Goal: Task Accomplishment & Management: Use online tool/utility

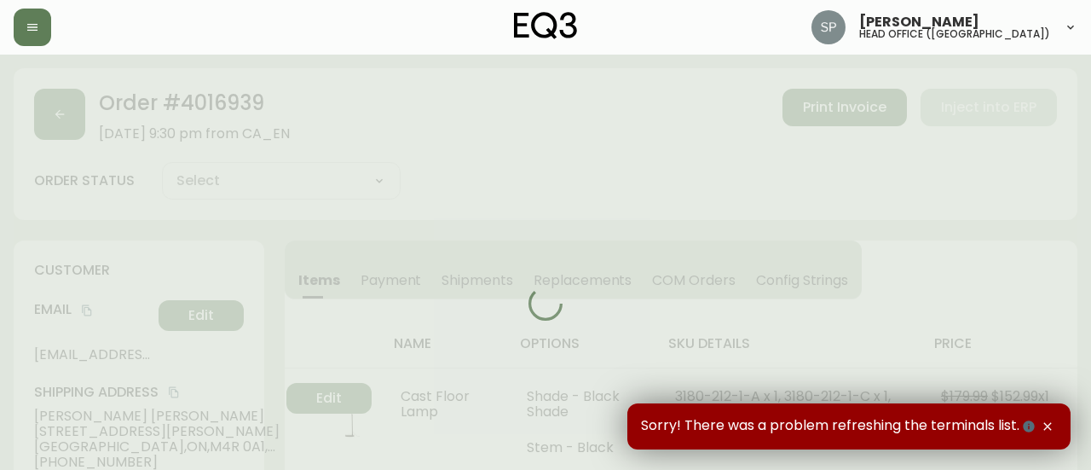
type input "Fully Shipped"
select select "FULLY_SHIPPED"
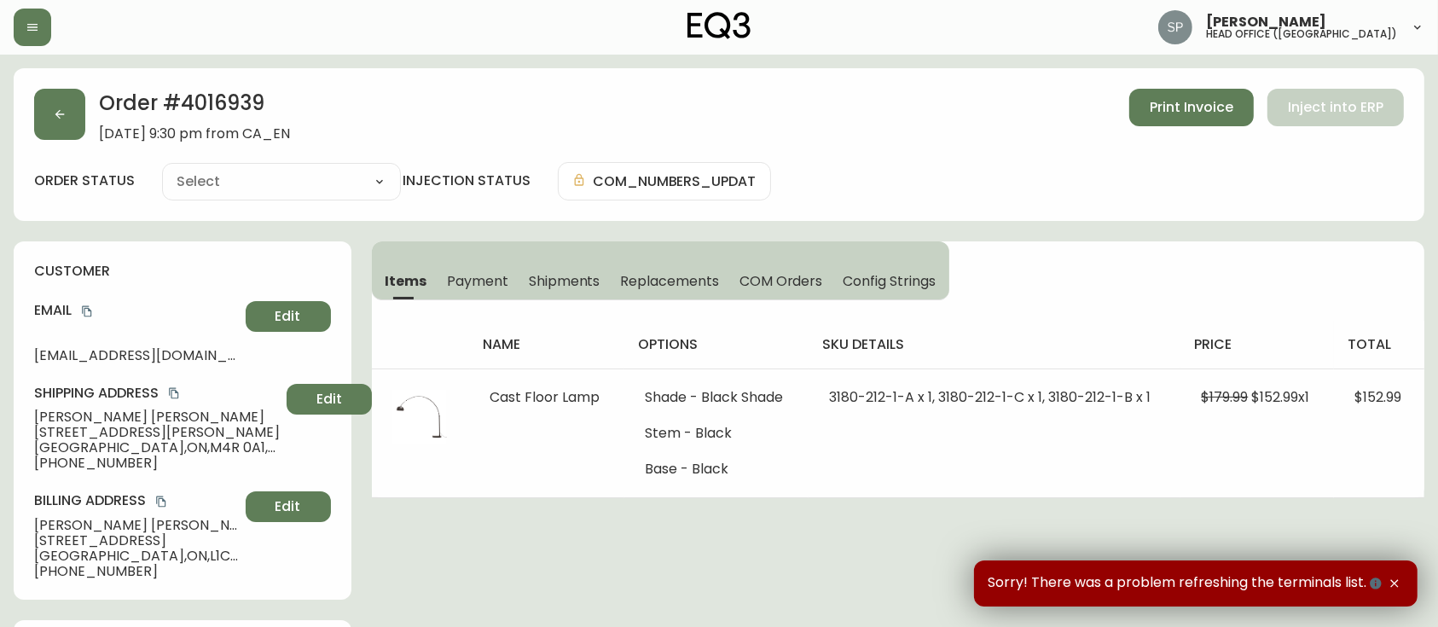
type input "Fully Shipped"
select select "FULLY_SHIPPED"
click at [42, 24] on button "button" at bounding box center [33, 28] width 38 height 38
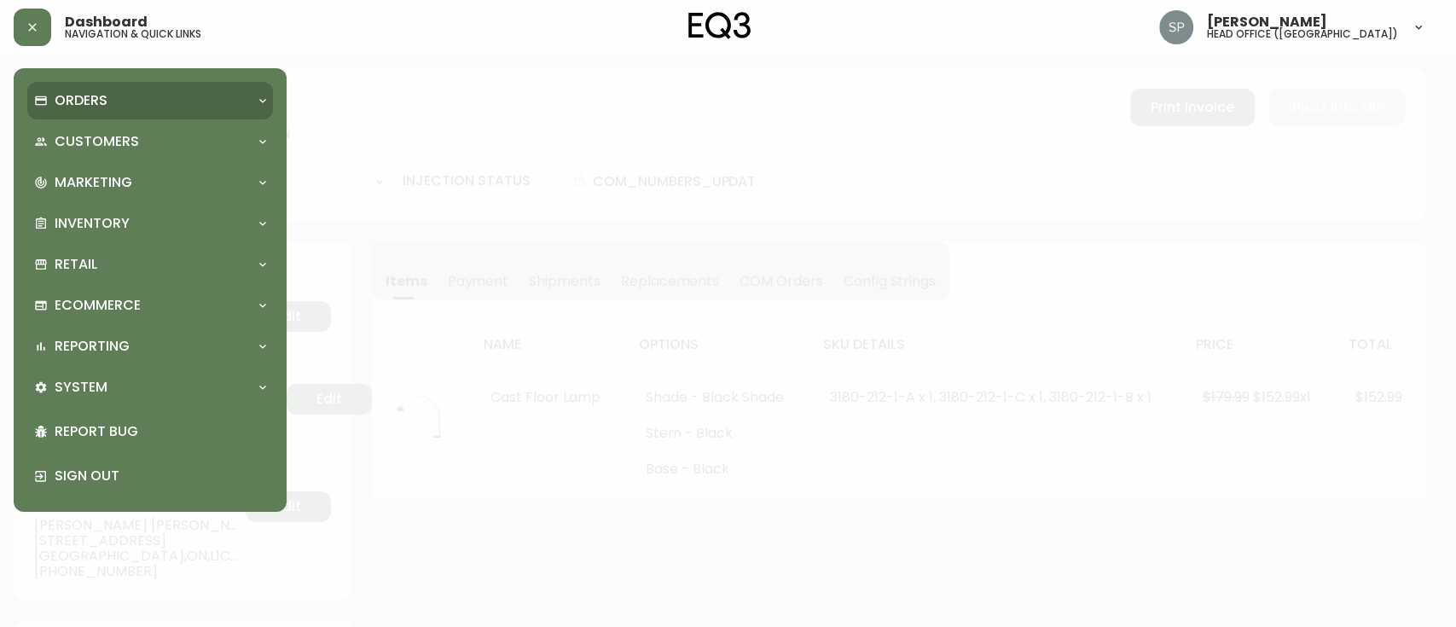
click at [77, 106] on p "Orders" at bounding box center [81, 100] width 53 height 19
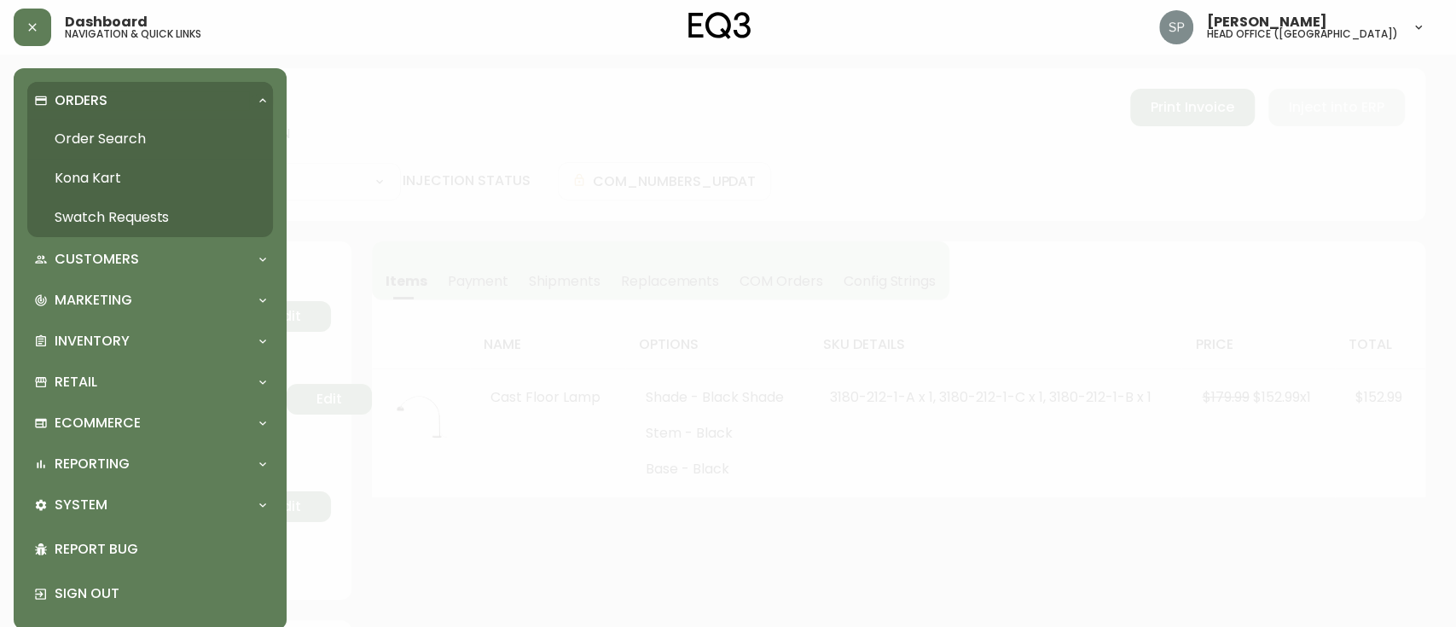
click at [102, 140] on link "Order Search" at bounding box center [150, 138] width 246 height 39
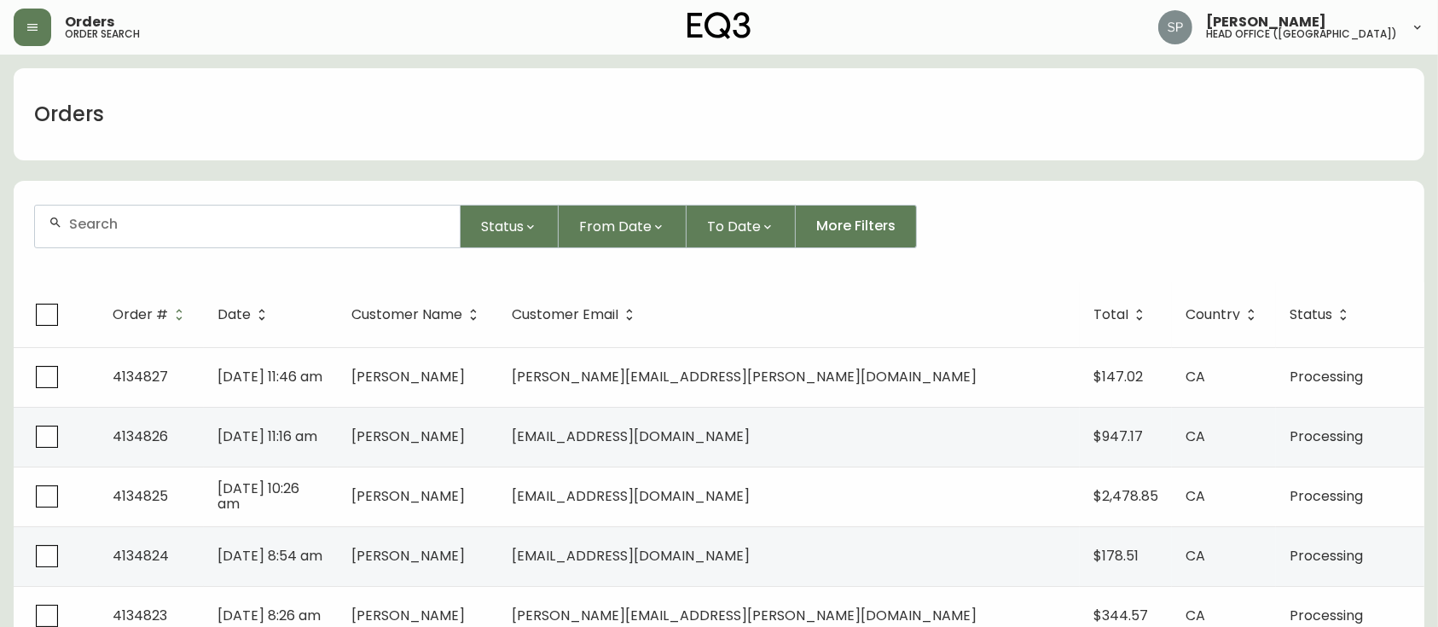
click at [190, 222] on input "text" at bounding box center [257, 224] width 377 height 16
paste input "4134220"
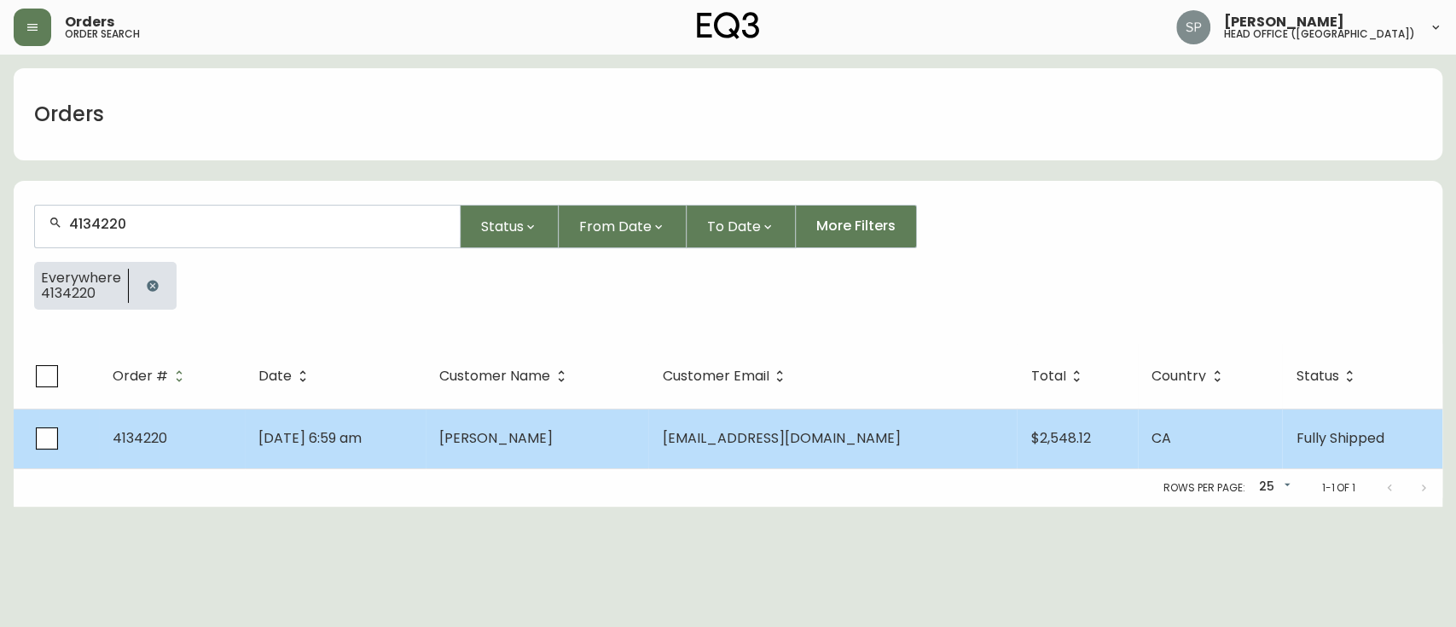
type input "4134220"
click at [292, 423] on td "[DATE] 6:59 am" at bounding box center [336, 438] width 182 height 60
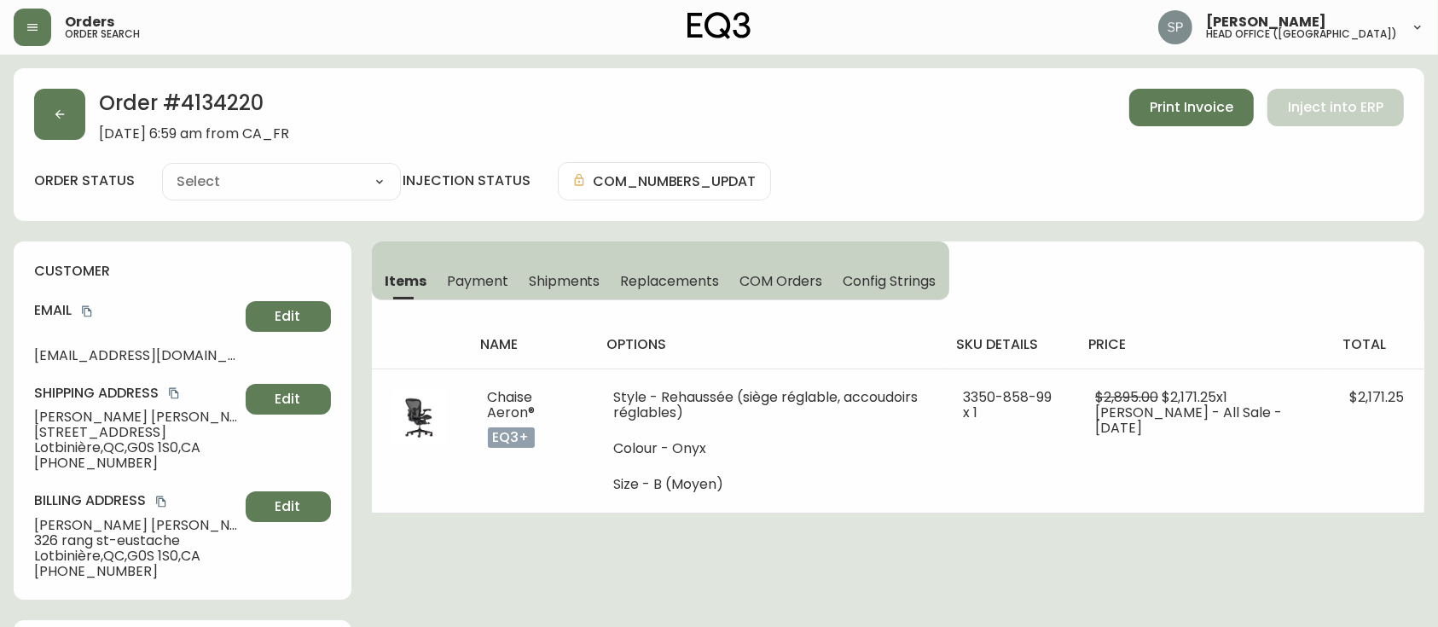
type input "Fully Shipped"
select select "FULLY_SHIPPED"
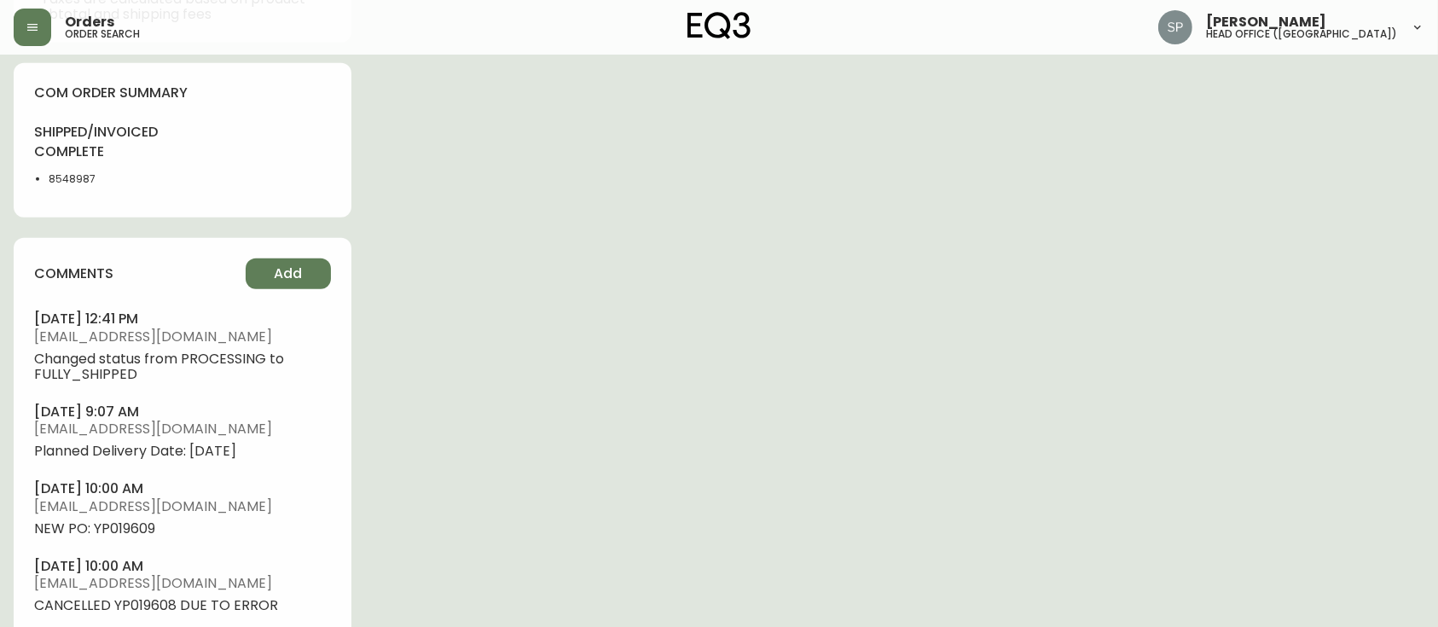
scroll to position [1023, 0]
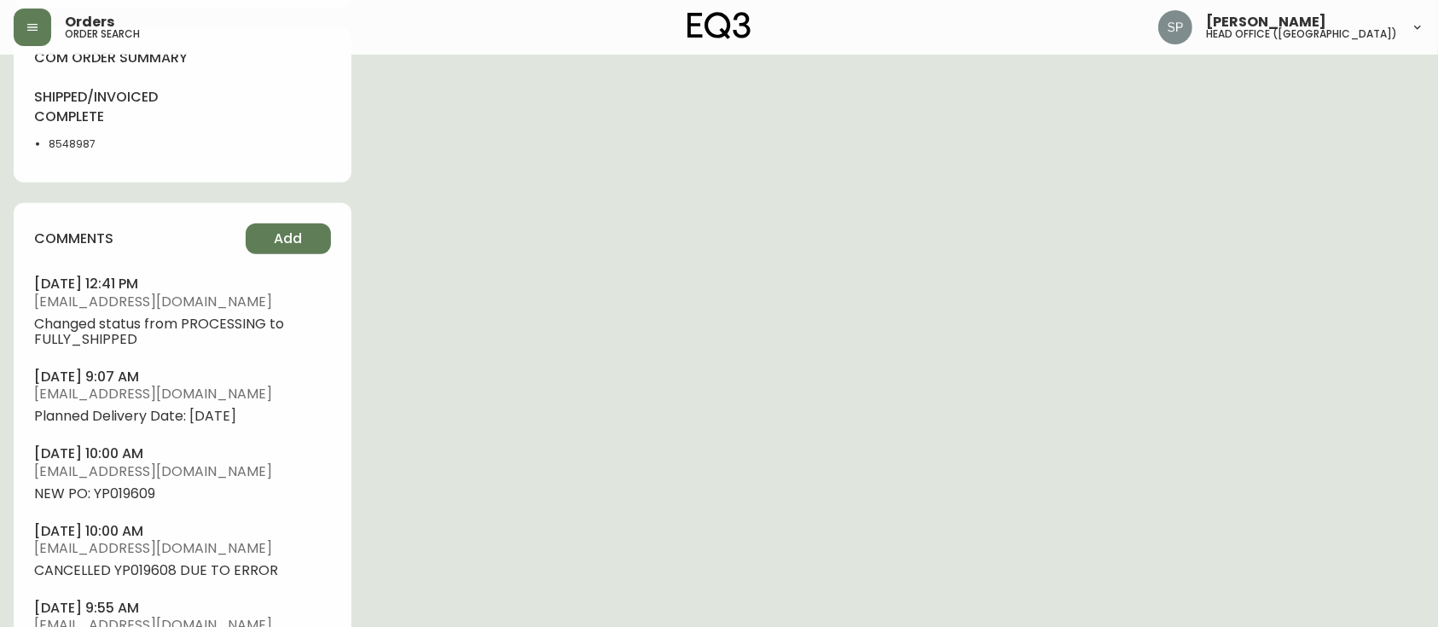
click at [140, 501] on span "NEW PO: YP019609" at bounding box center [182, 493] width 297 height 15
copy span "YP019609"
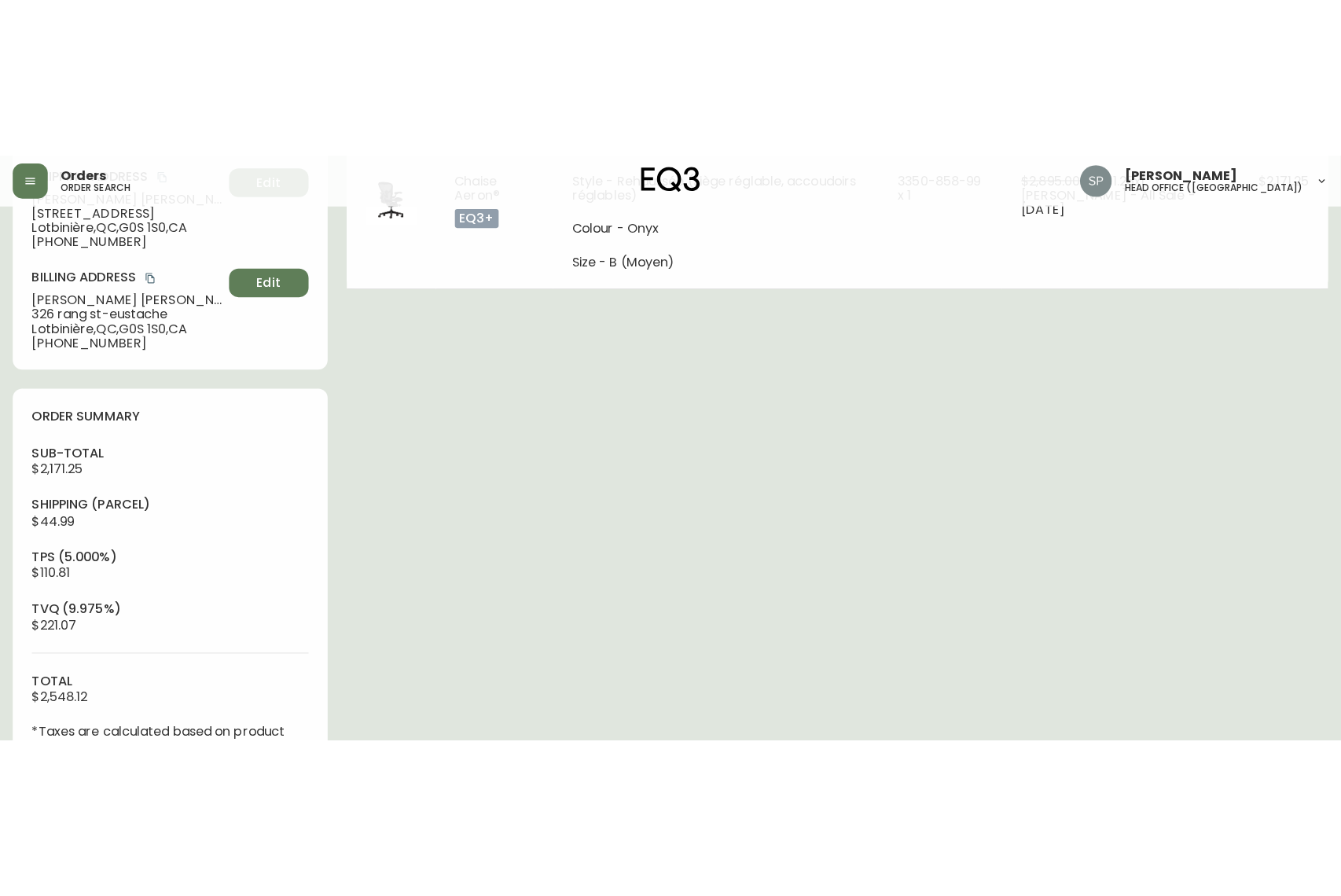
scroll to position [104, 0]
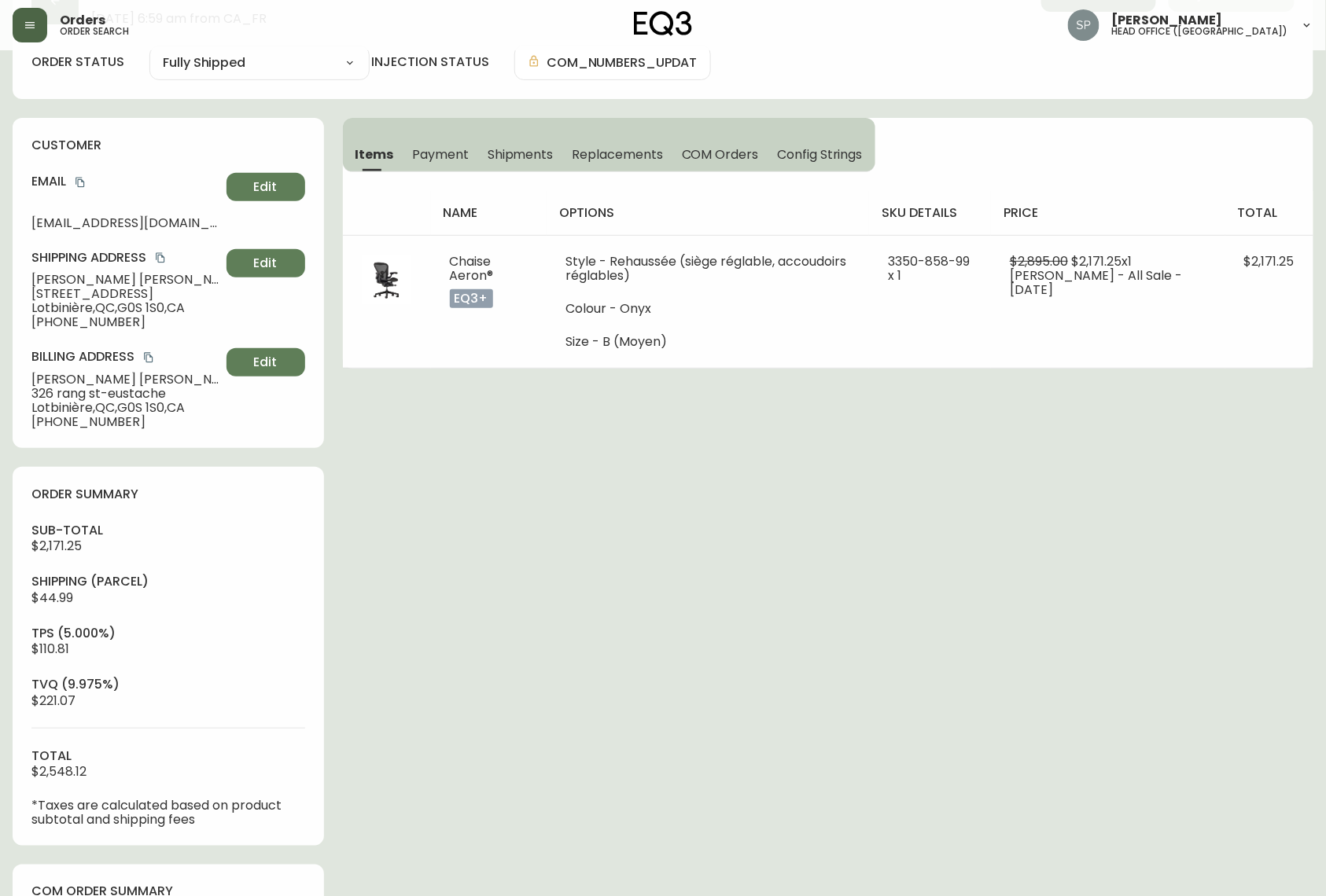
click at [20, 29] on button "button" at bounding box center [30, 26] width 35 height 35
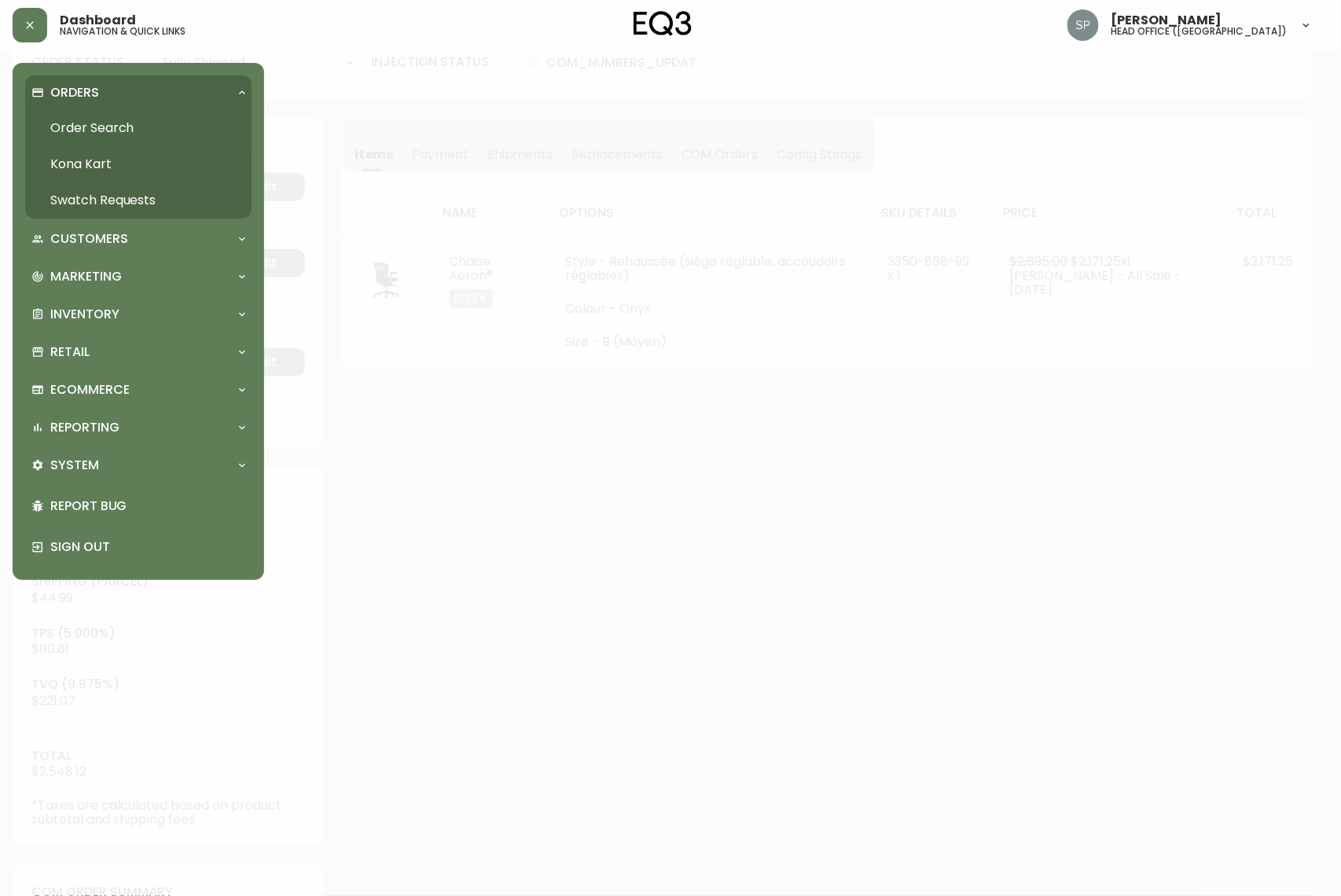
click at [99, 125] on link "Order Search" at bounding box center [138, 127] width 227 height 36
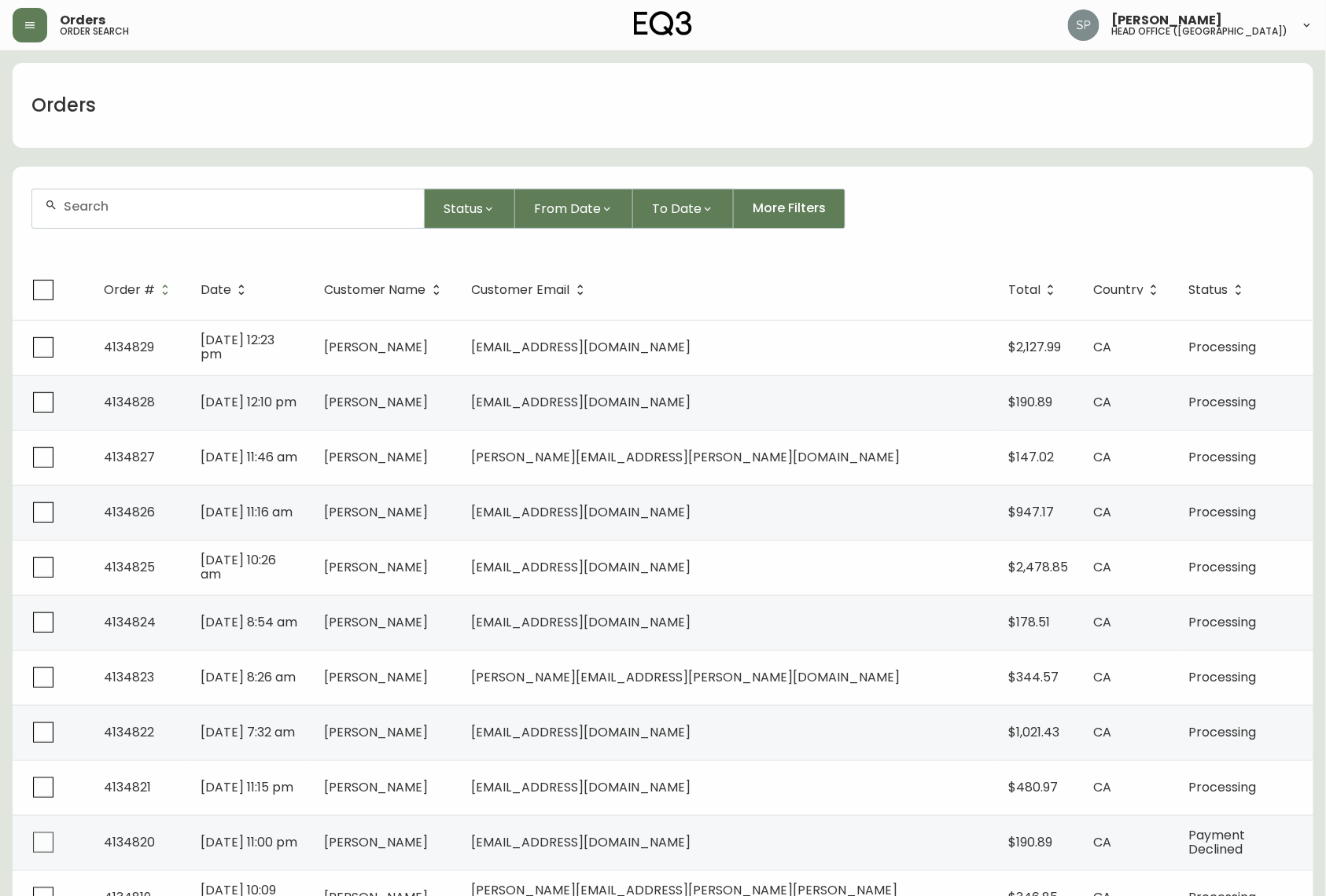
click at [152, 212] on input "text" at bounding box center [237, 206] width 348 height 15
paste input "4134584"
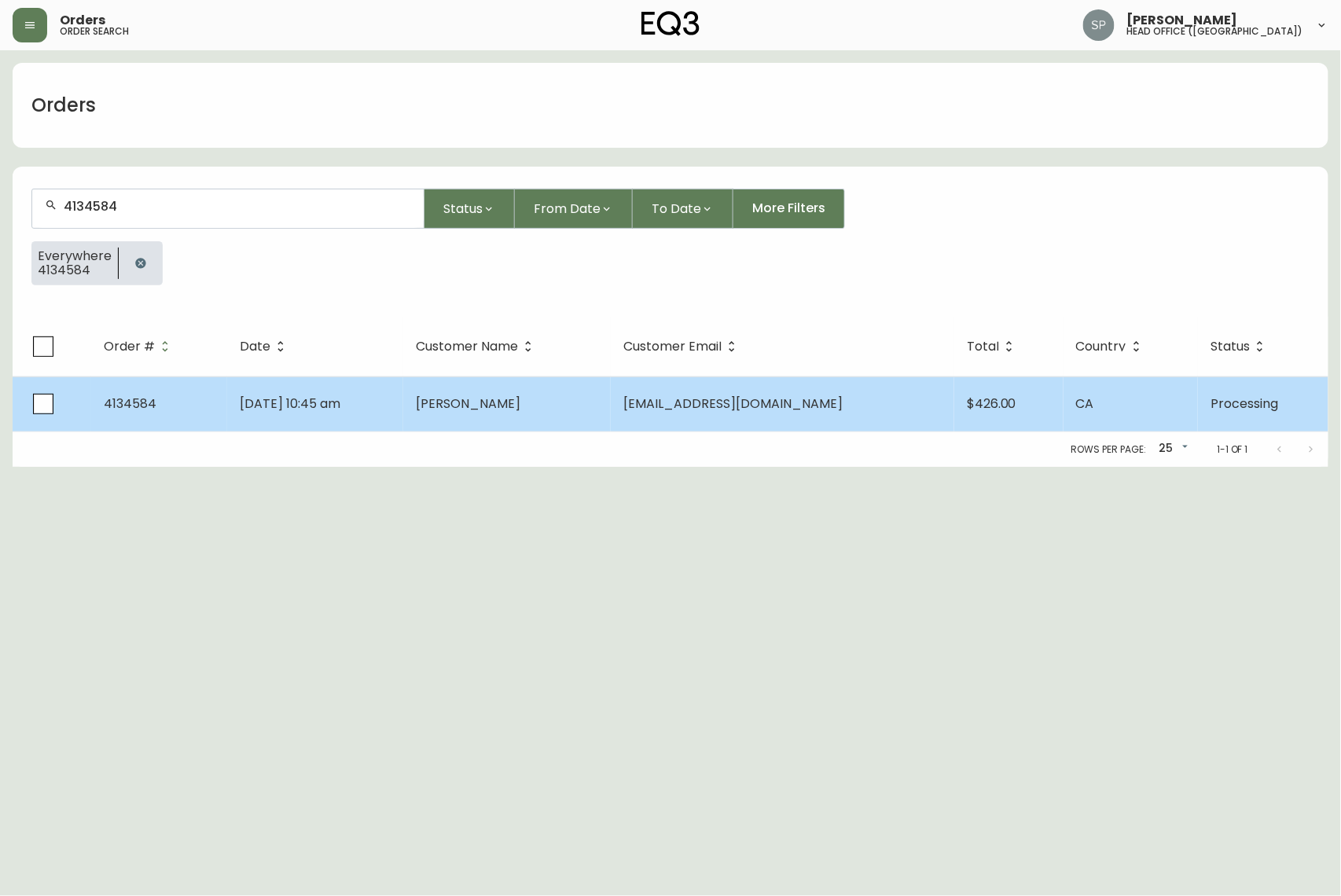
type input "4134584"
click at [340, 397] on span "[DATE] 10:45 am" at bounding box center [289, 404] width 100 height 18
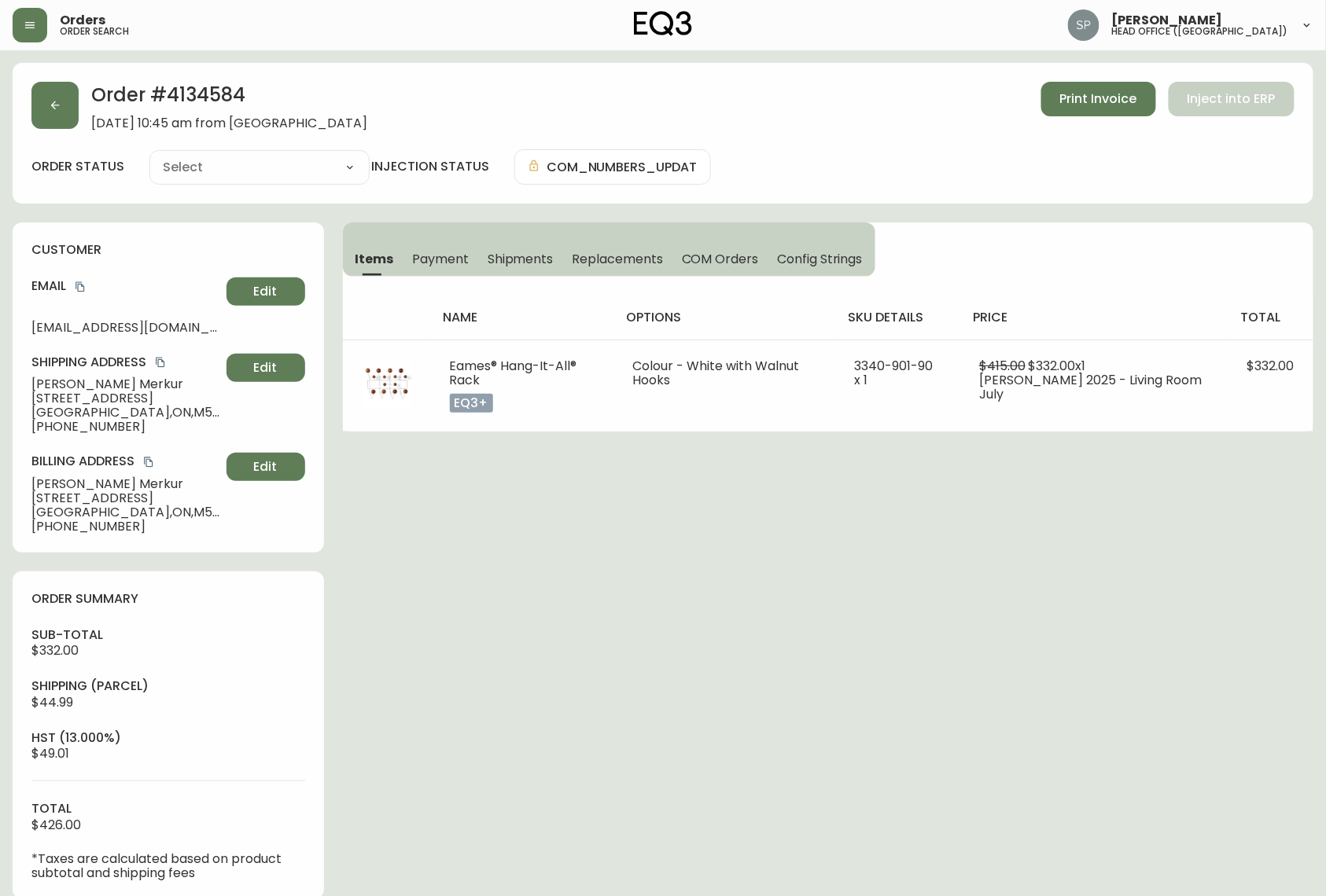
type input "Processing"
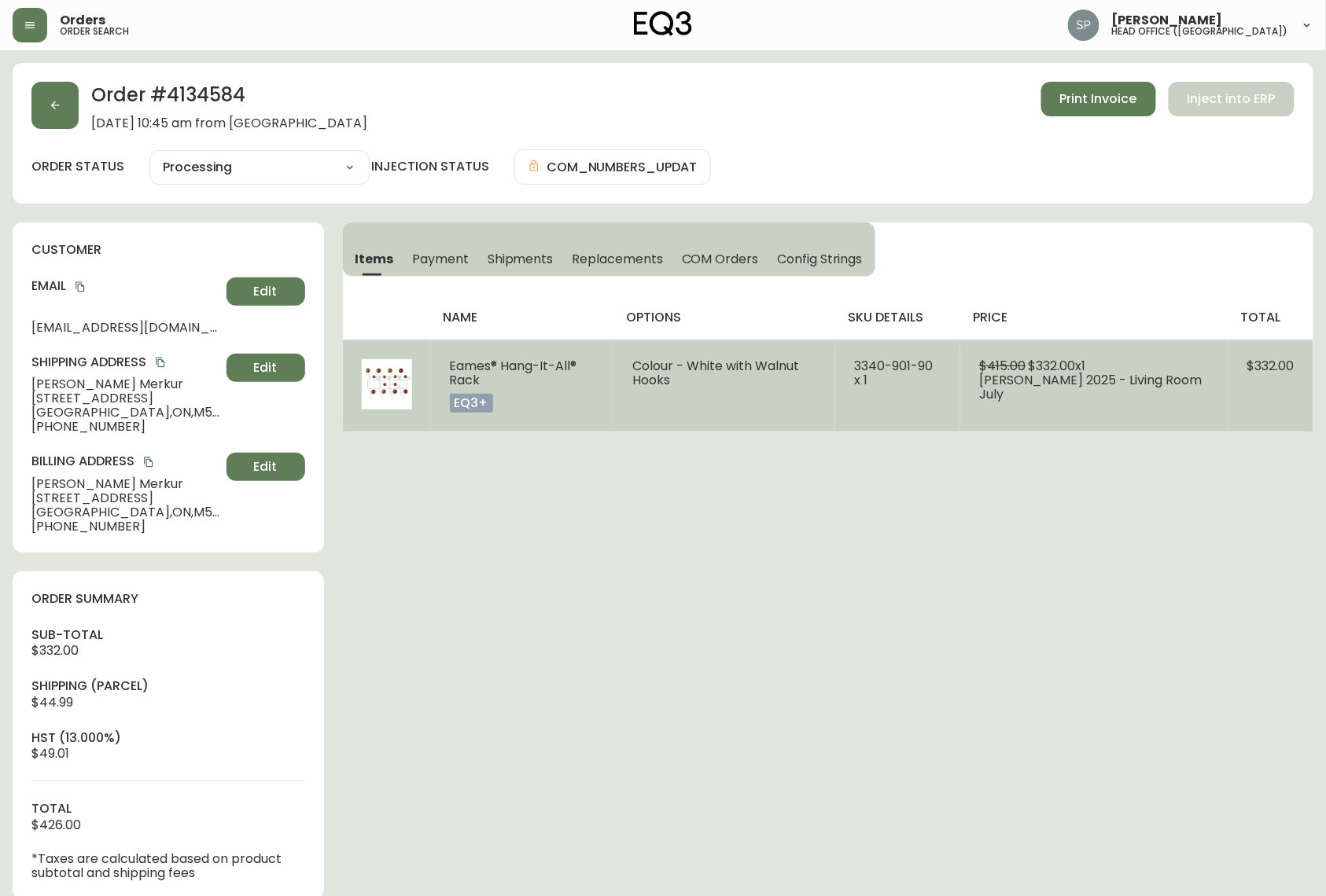
select select "PROCESSING"
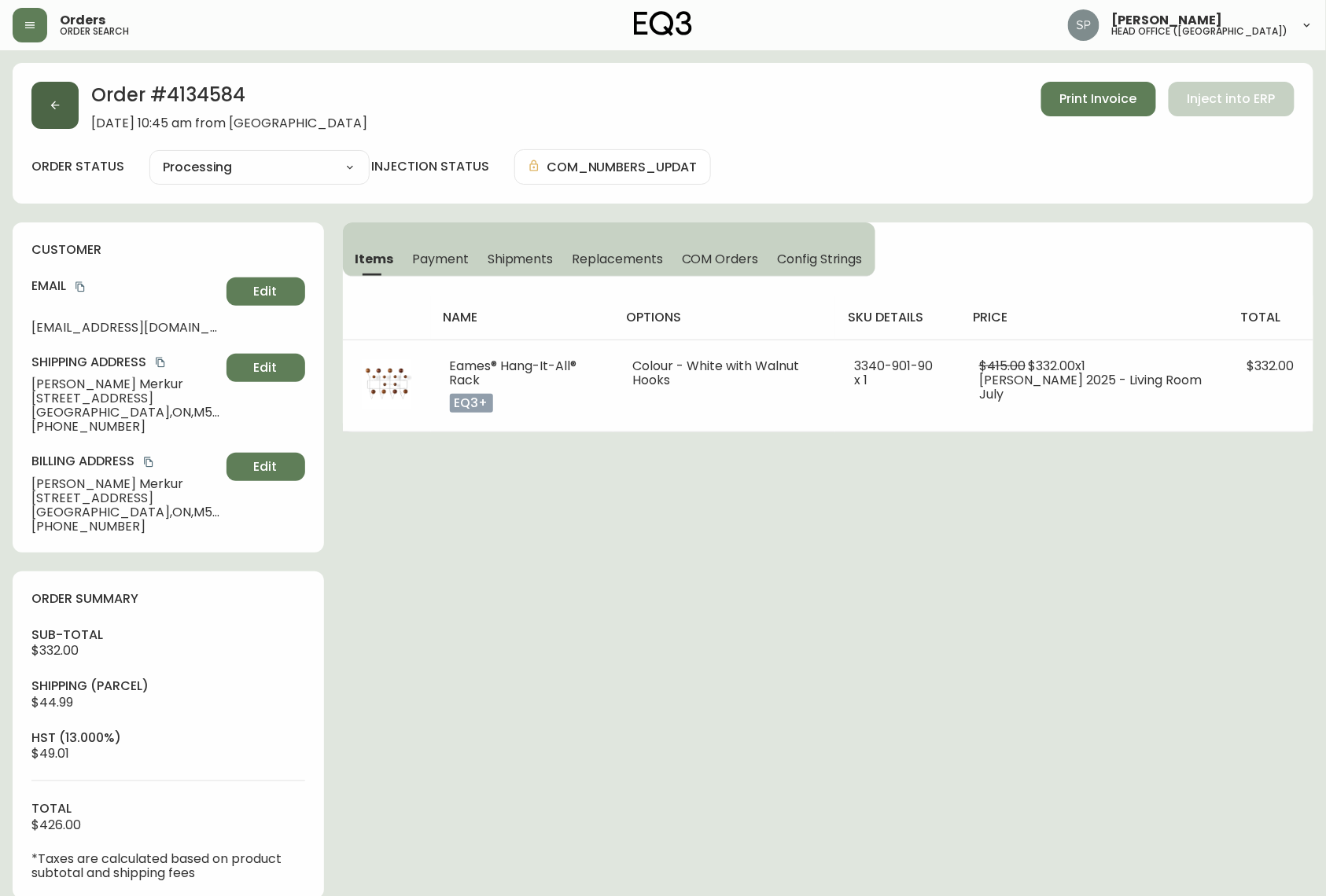
click at [57, 114] on button "button" at bounding box center [54, 105] width 47 height 47
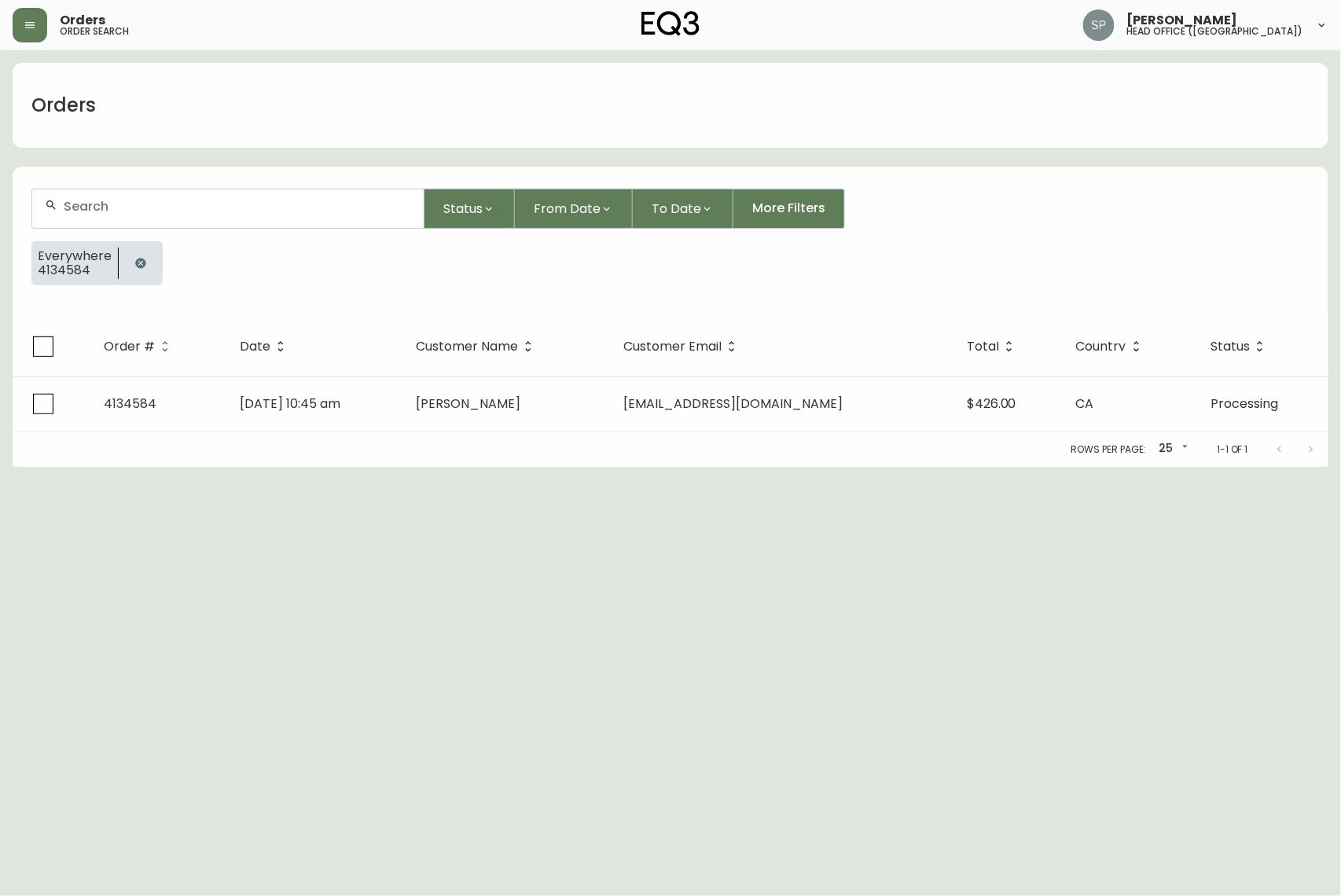
drag, startPoint x: 111, startPoint y: 193, endPoint x: 121, endPoint y: 196, distance: 10.4
click at [112, 193] on div at bounding box center [228, 208] width 392 height 39
paste input "4134770"
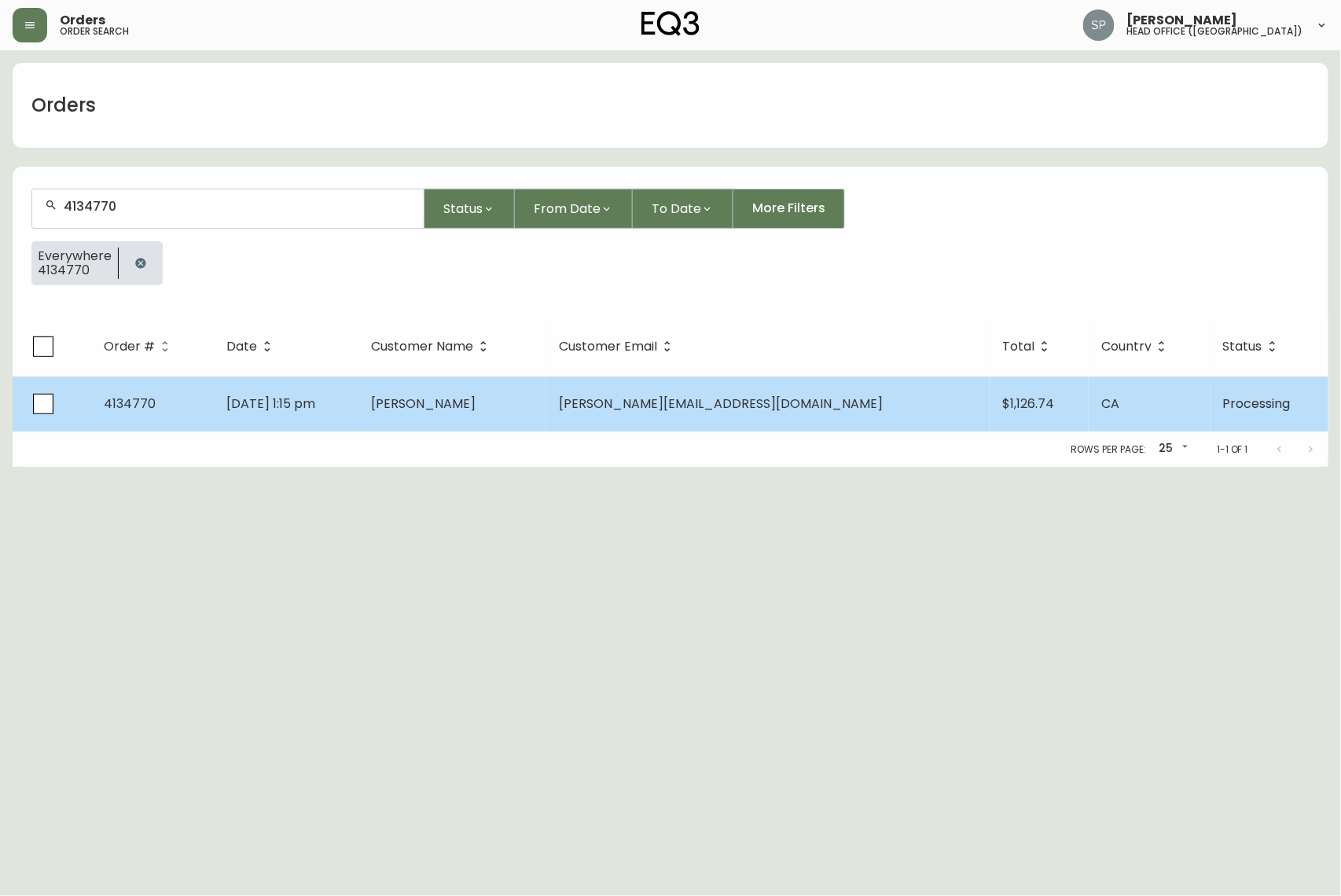
type input "4134770"
click at [469, 419] on td "[PERSON_NAME]" at bounding box center [453, 404] width 188 height 55
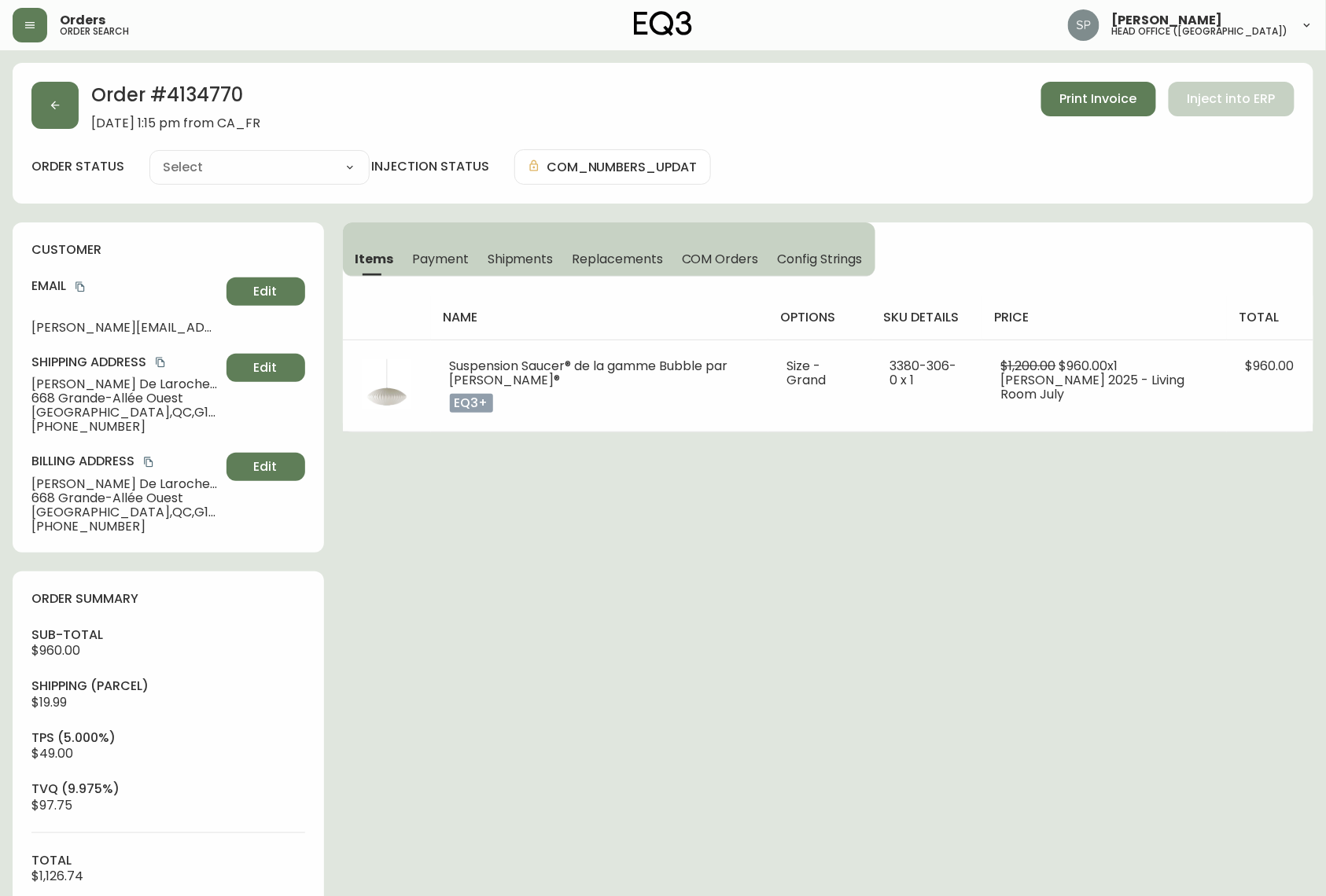
type input "Processing"
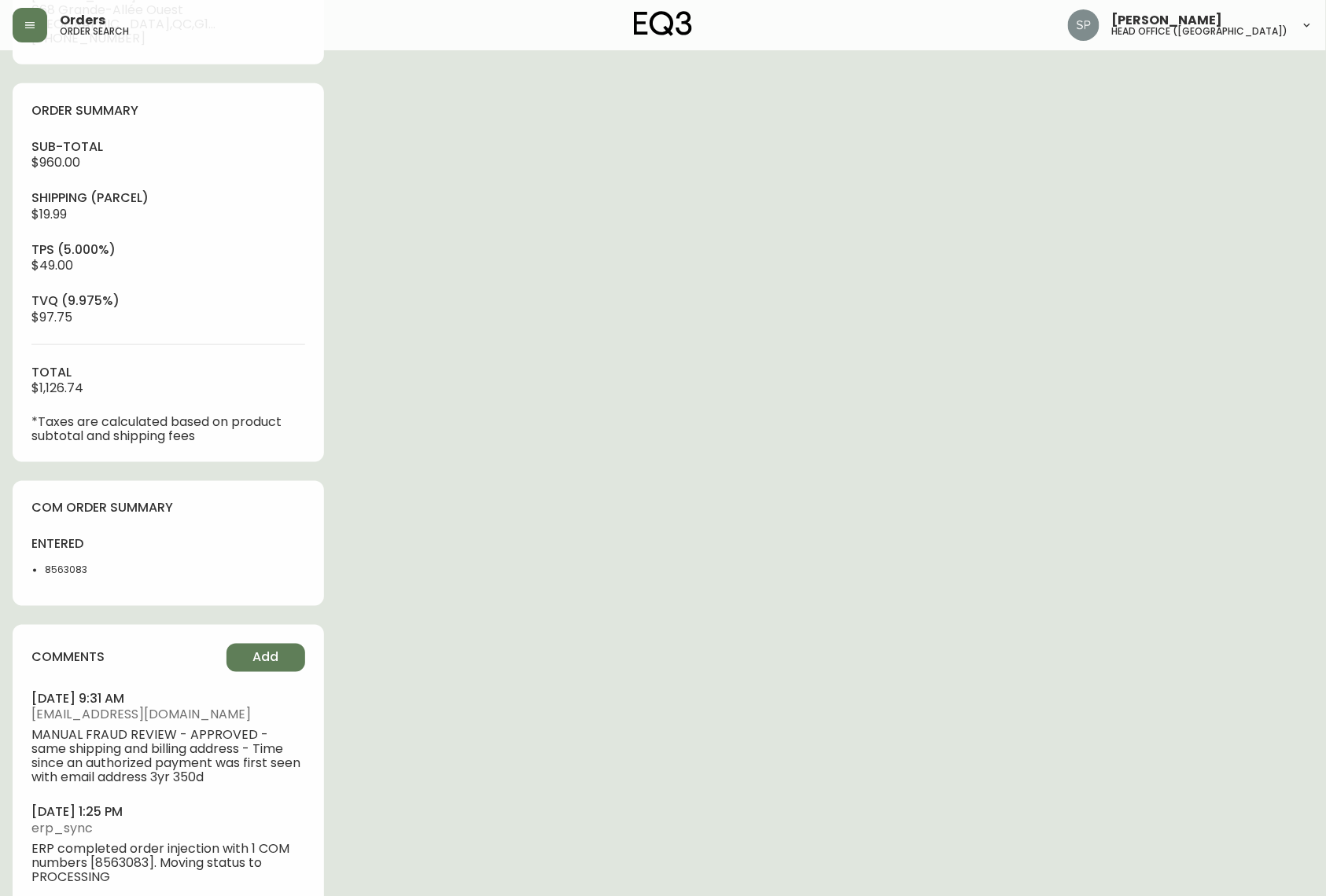
scroll to position [531, 0]
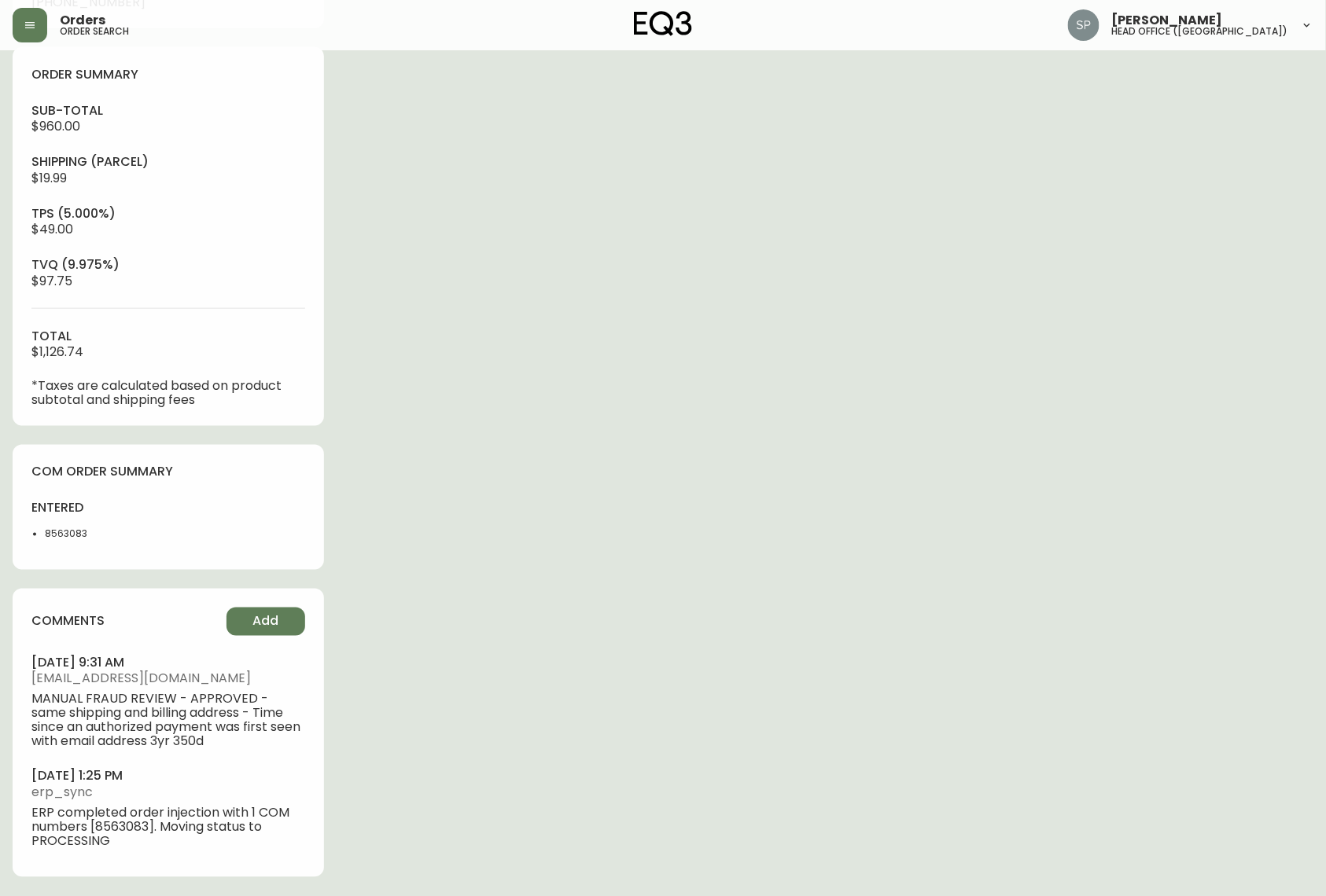
click at [73, 531] on li "8563083" at bounding box center [102, 534] width 114 height 14
copy li "8563083"
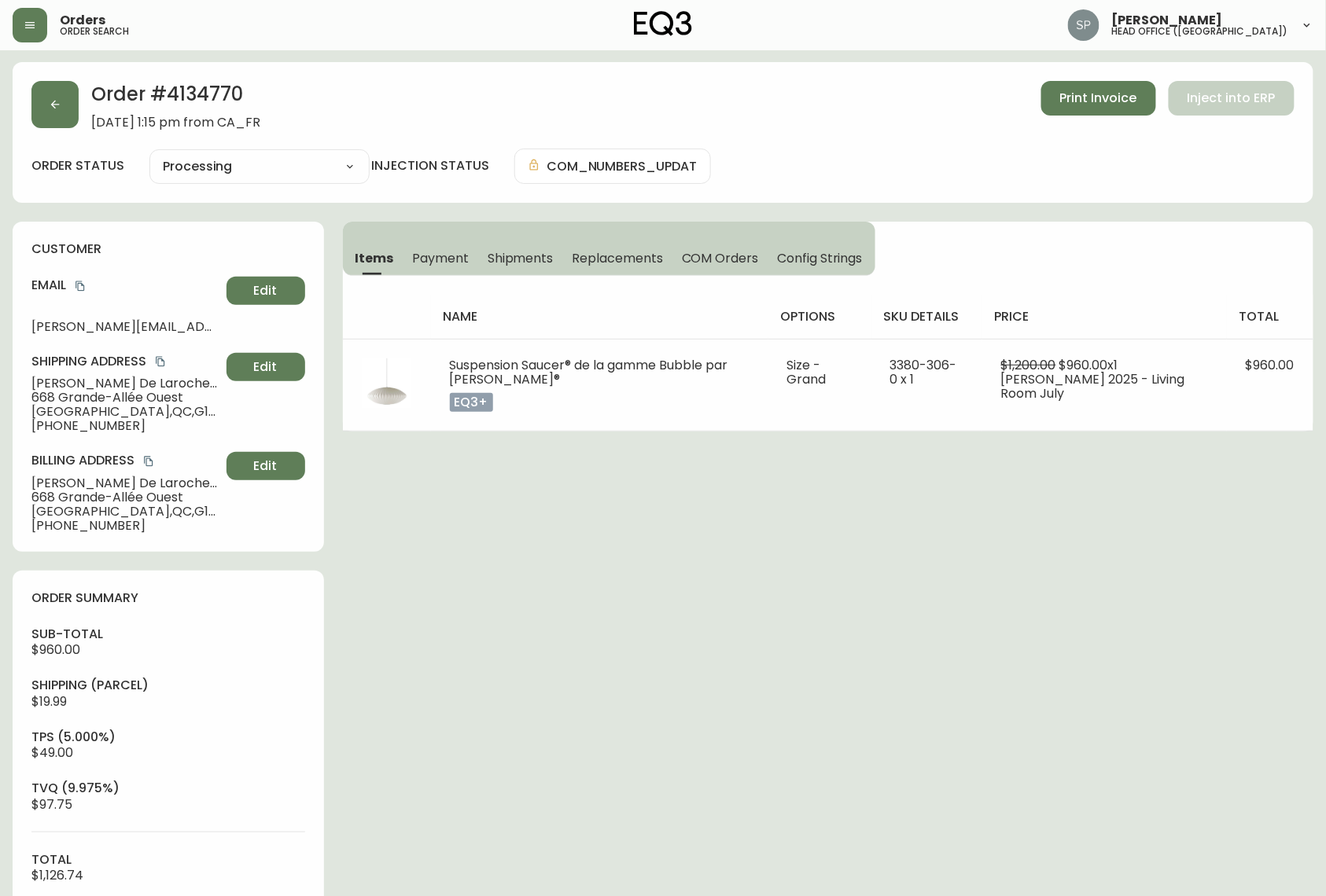
scroll to position [0, 0]
click at [228, 165] on select "Cancelled Fully Shipped Processing Partially Shipped" at bounding box center [259, 168] width 220 height 24
click at [149, 156] on select "Cancelled Fully Shipped Processing Partially Shipped" at bounding box center [259, 168] width 220 height 24
select select "PROCESSING"
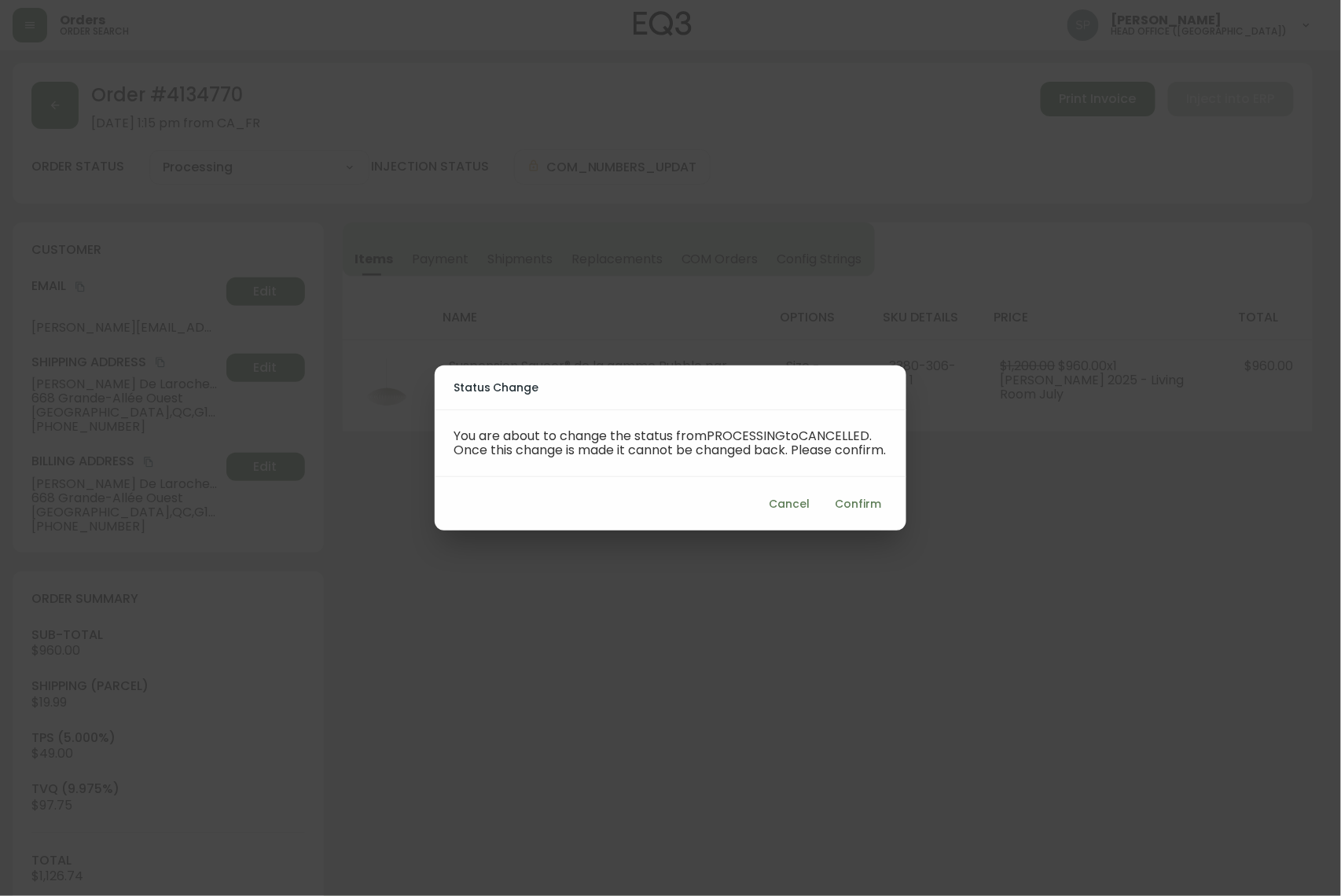
click at [850, 514] on span "Confirm" at bounding box center [858, 503] width 46 height 19
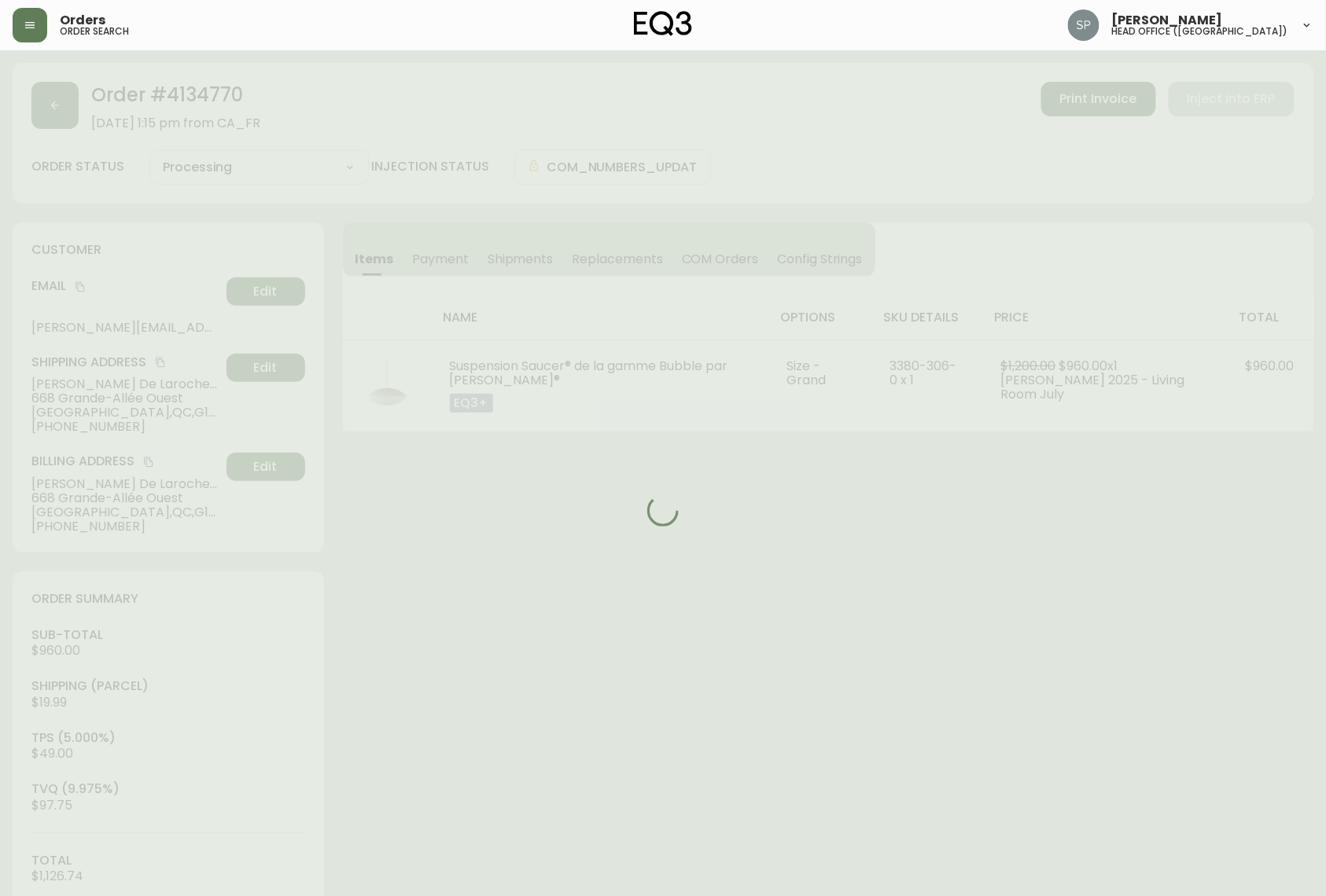
type input "Cancelled"
select select "CANCELLED"
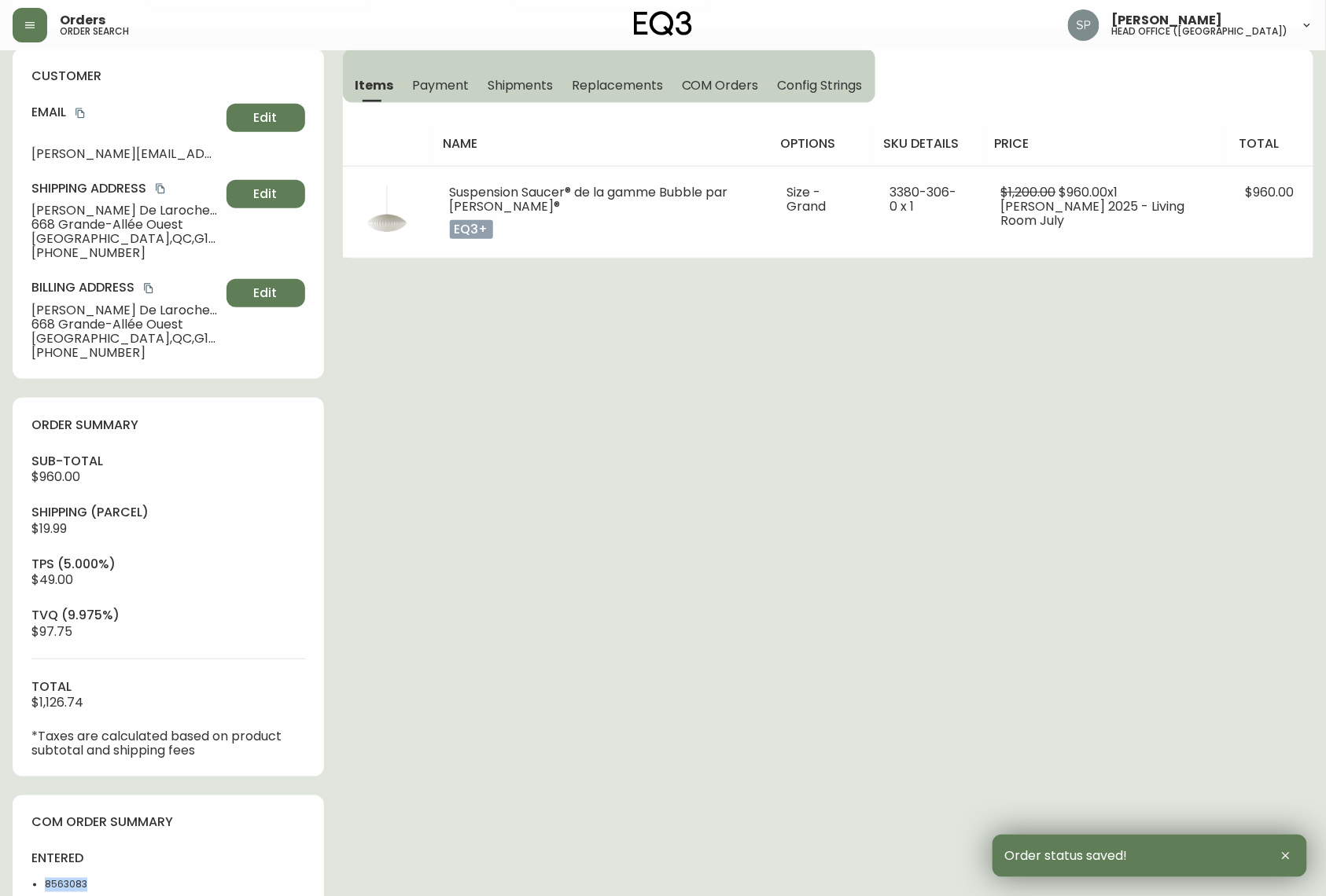
scroll to position [209, 0]
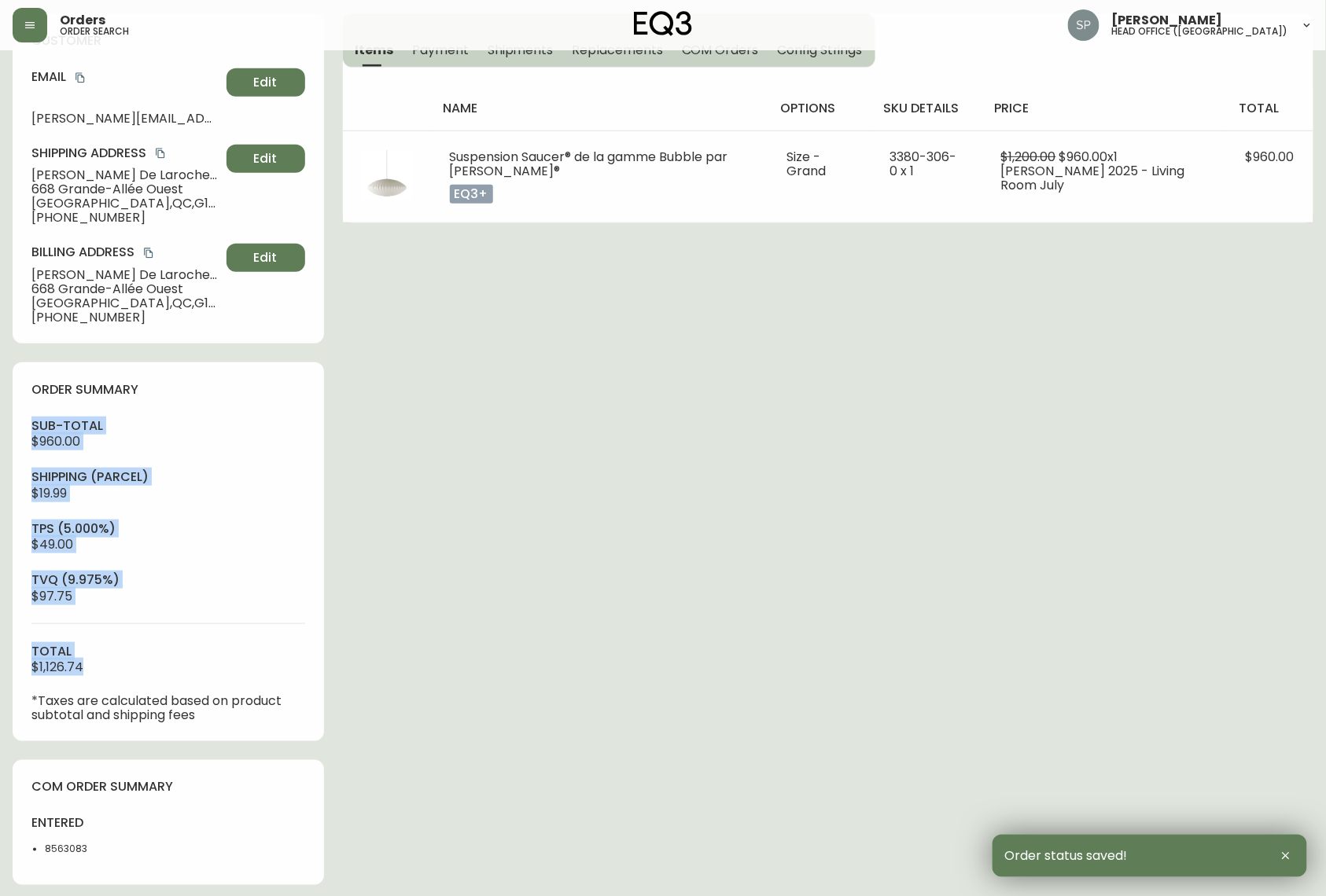
drag, startPoint x: 95, startPoint y: 669, endPoint x: 16, endPoint y: 421, distance: 260.3
click at [16, 421] on div "order summary sub-total $960.00 Shipping ( Parcel ) $19.99 tps (5.000%) $49.00 …" at bounding box center [169, 551] width 312 height 379
copy div "sub-total $960.00 Shipping ( Parcel ) $19.99 tps (5.000%) $49.00 tvq (9.975%) $…"
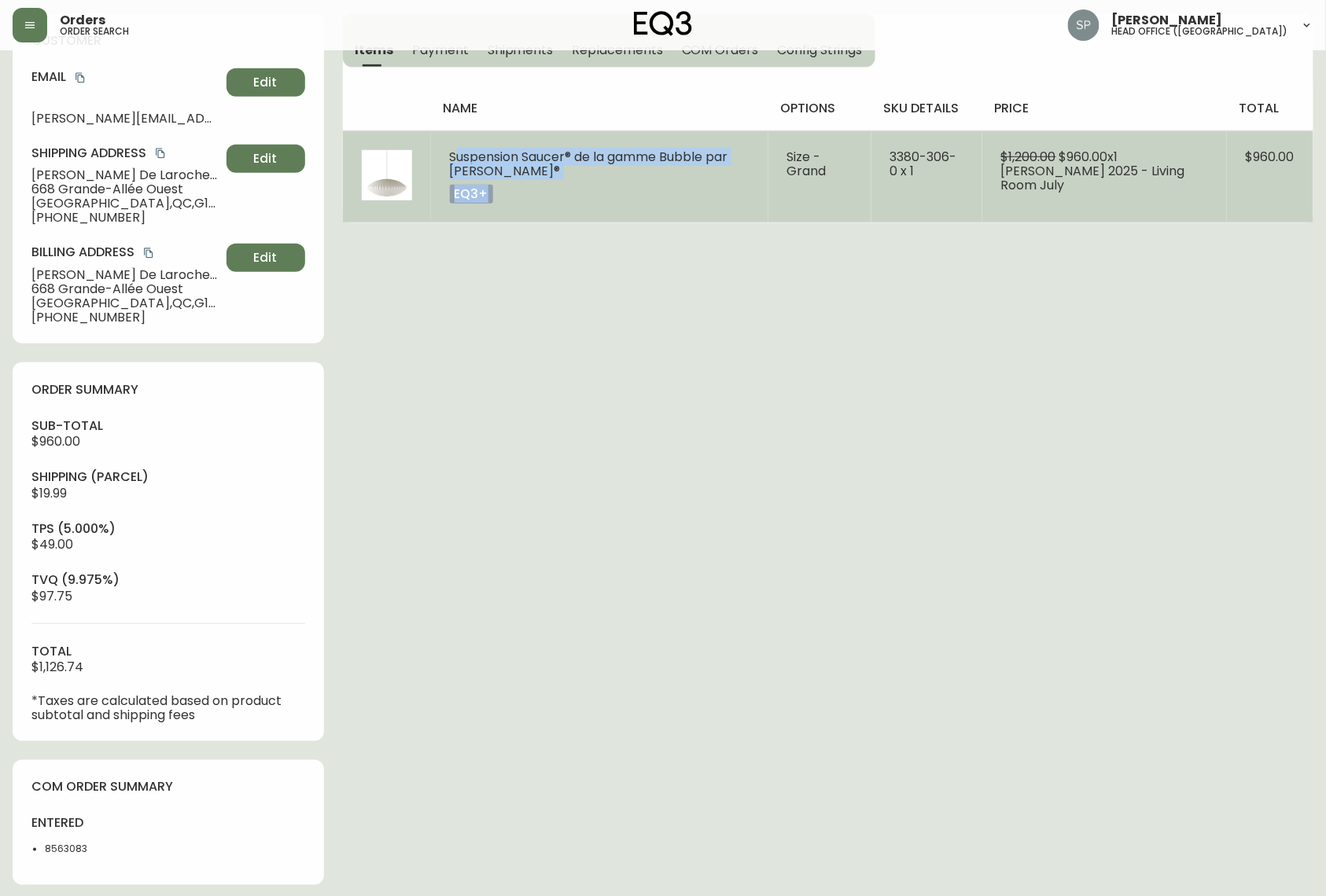
drag, startPoint x: 439, startPoint y: 151, endPoint x: 537, endPoint y: 180, distance: 102.2
click at [537, 180] on td "Suspension Saucer® de la gamme Bubble par [PERSON_NAME]® eq3+" at bounding box center [599, 177] width 337 height 92
click at [539, 180] on td "Suspension Saucer® de la gamme Bubble par [PERSON_NAME]® eq3+" at bounding box center [599, 177] width 337 height 92
drag, startPoint x: 542, startPoint y: 176, endPoint x: 445, endPoint y: 152, distance: 99.9
click at [445, 152] on td "Suspension Saucer® de la gamme Bubble par [PERSON_NAME]® eq3+" at bounding box center [599, 177] width 337 height 92
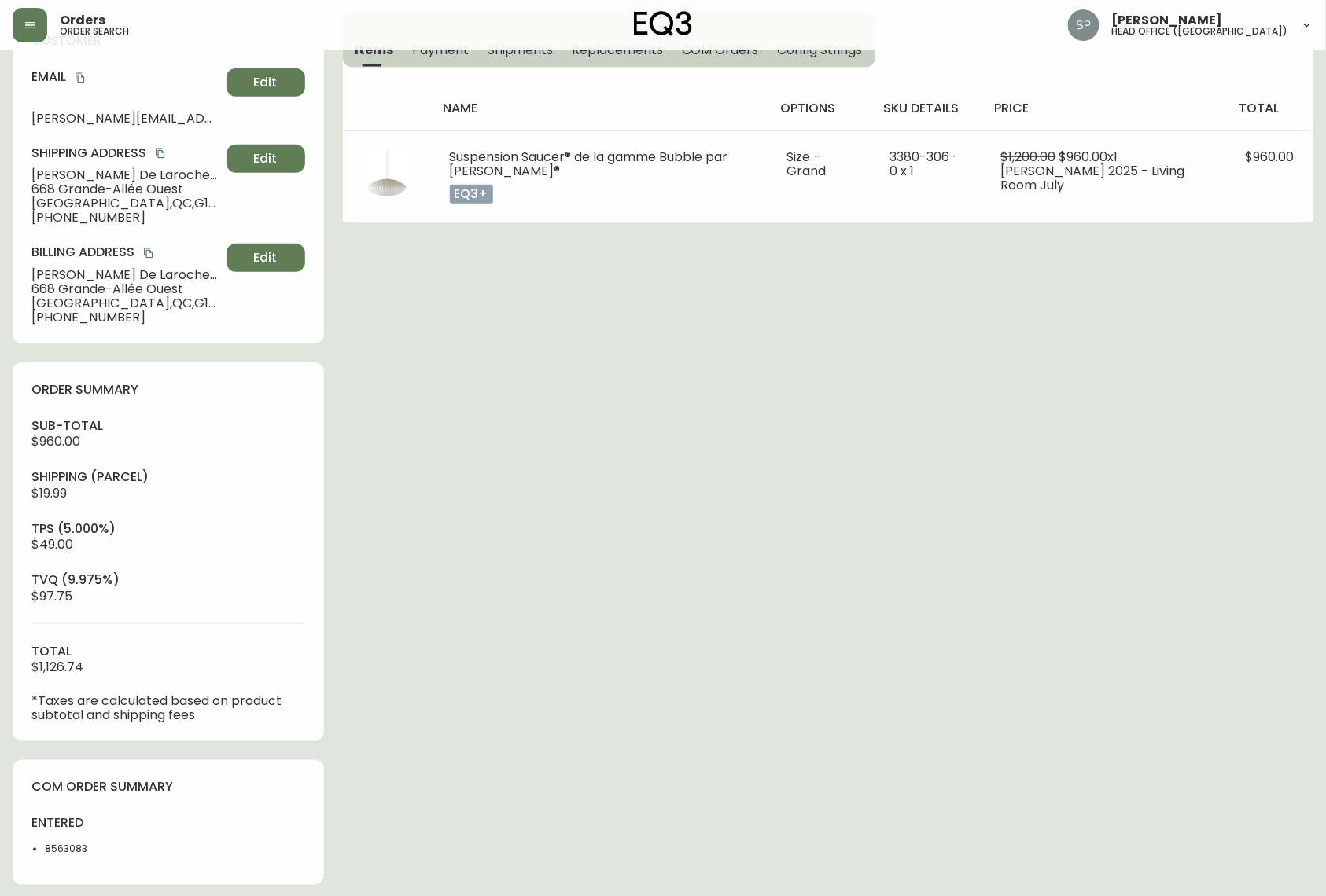
click at [431, 355] on div "Order # 4134770 [DATE] 1:15 pm from CA_FR Print Invoice Inject into ERP order s…" at bounding box center [663, 574] width 1300 height 1443
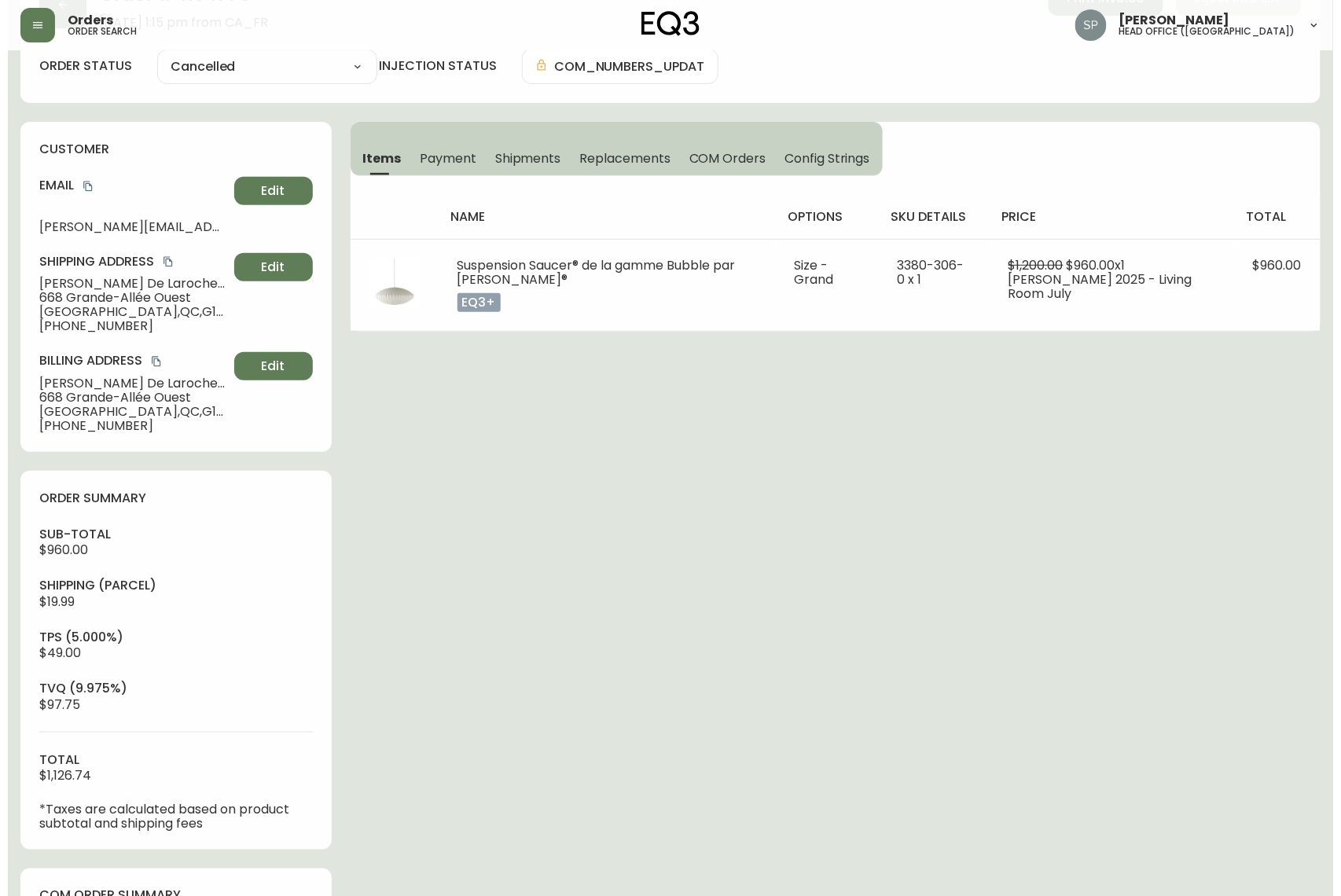
scroll to position [0, 0]
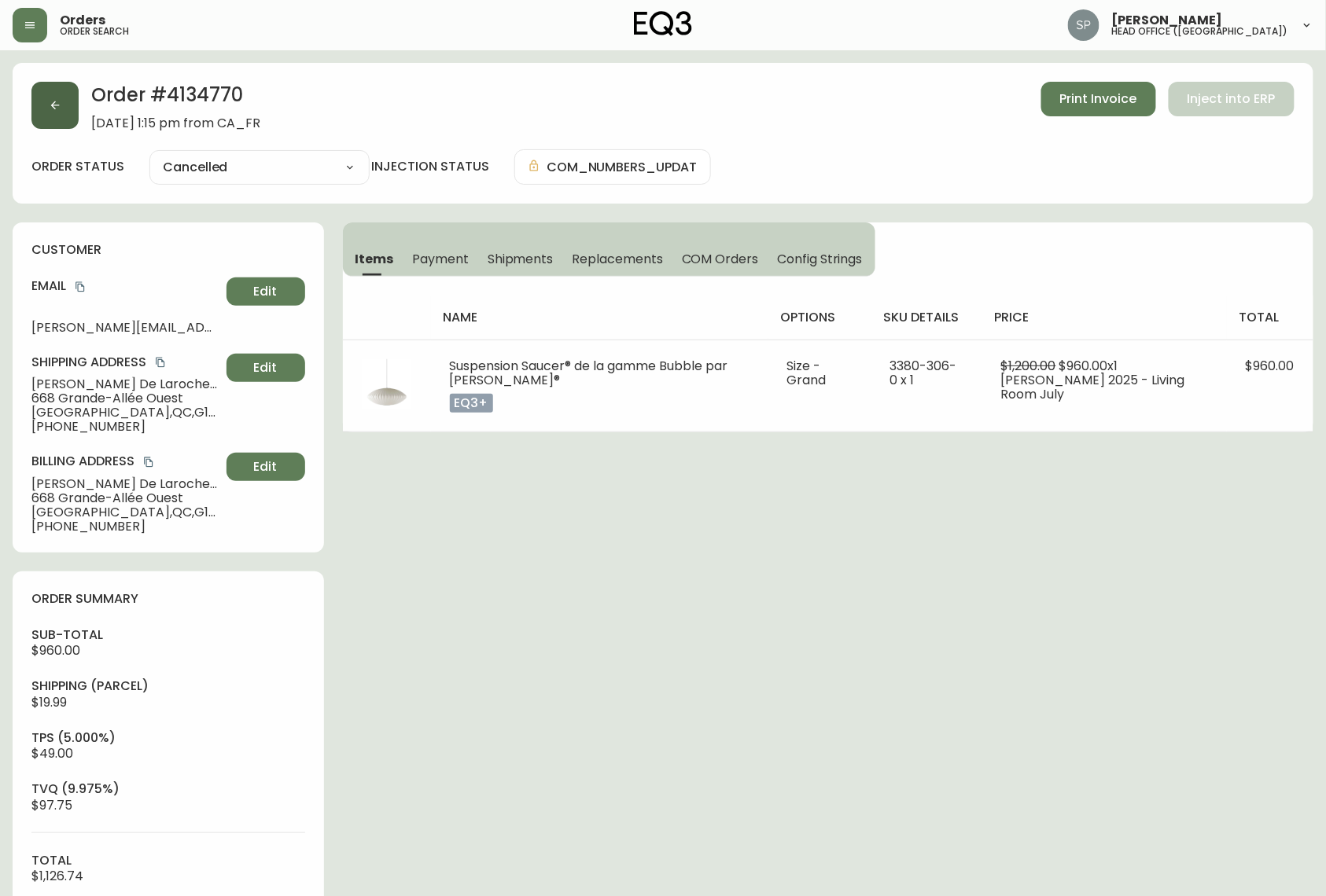
click at [61, 104] on icon "button" at bounding box center [55, 105] width 13 height 13
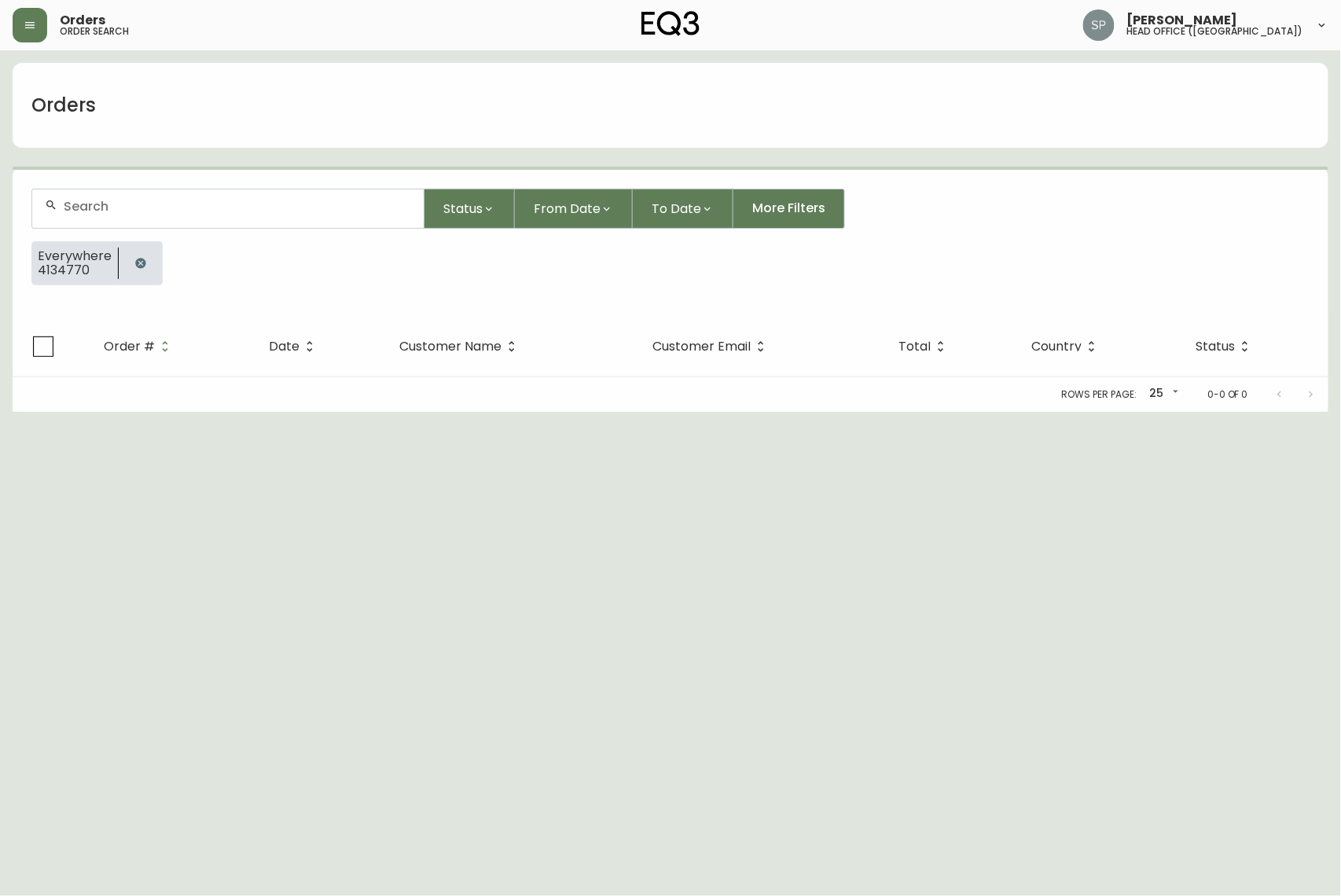
click at [130, 198] on div at bounding box center [228, 208] width 392 height 39
paste input "4134220"
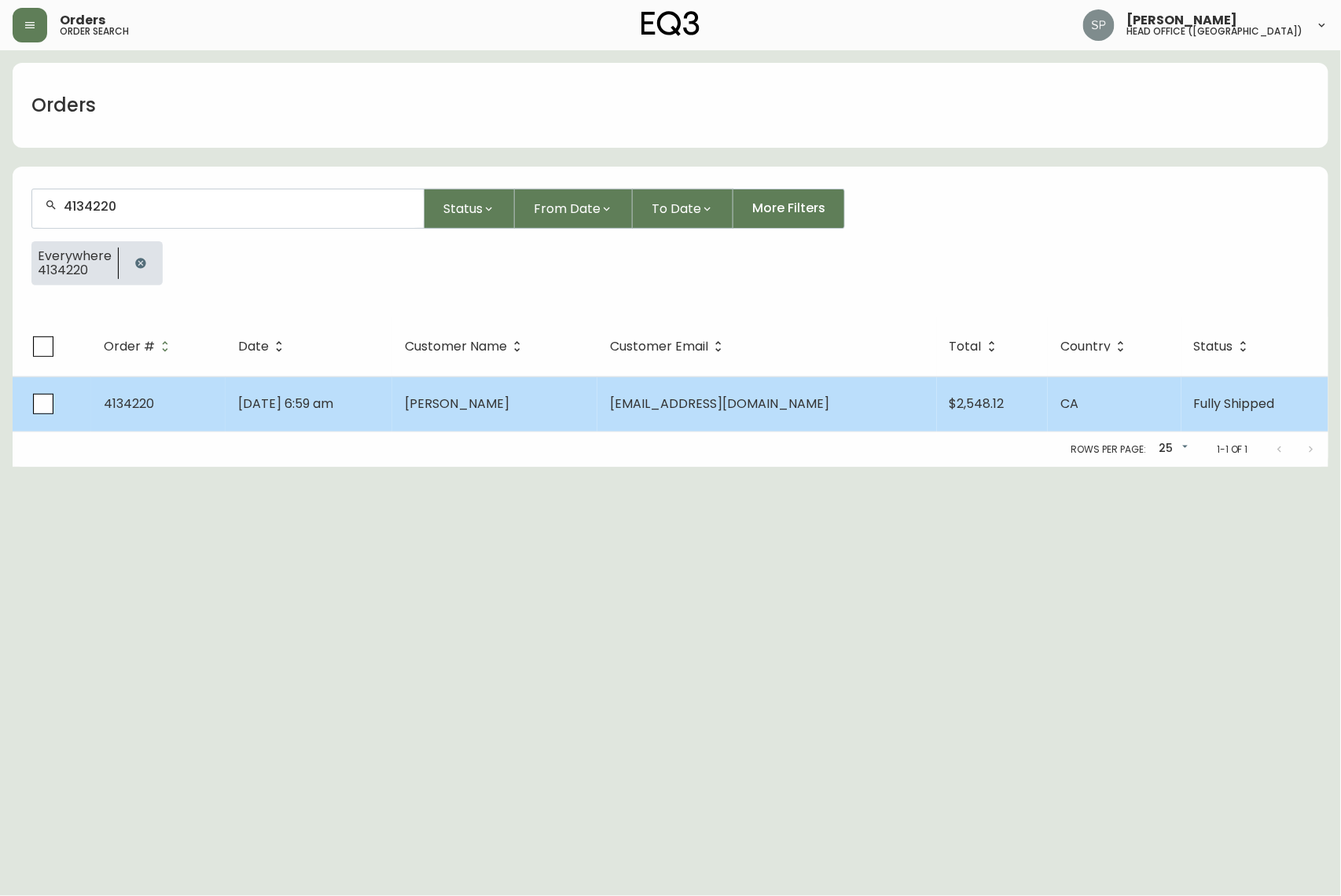
type input "4134220"
click at [535, 404] on td "[PERSON_NAME]" at bounding box center [494, 404] width 206 height 55
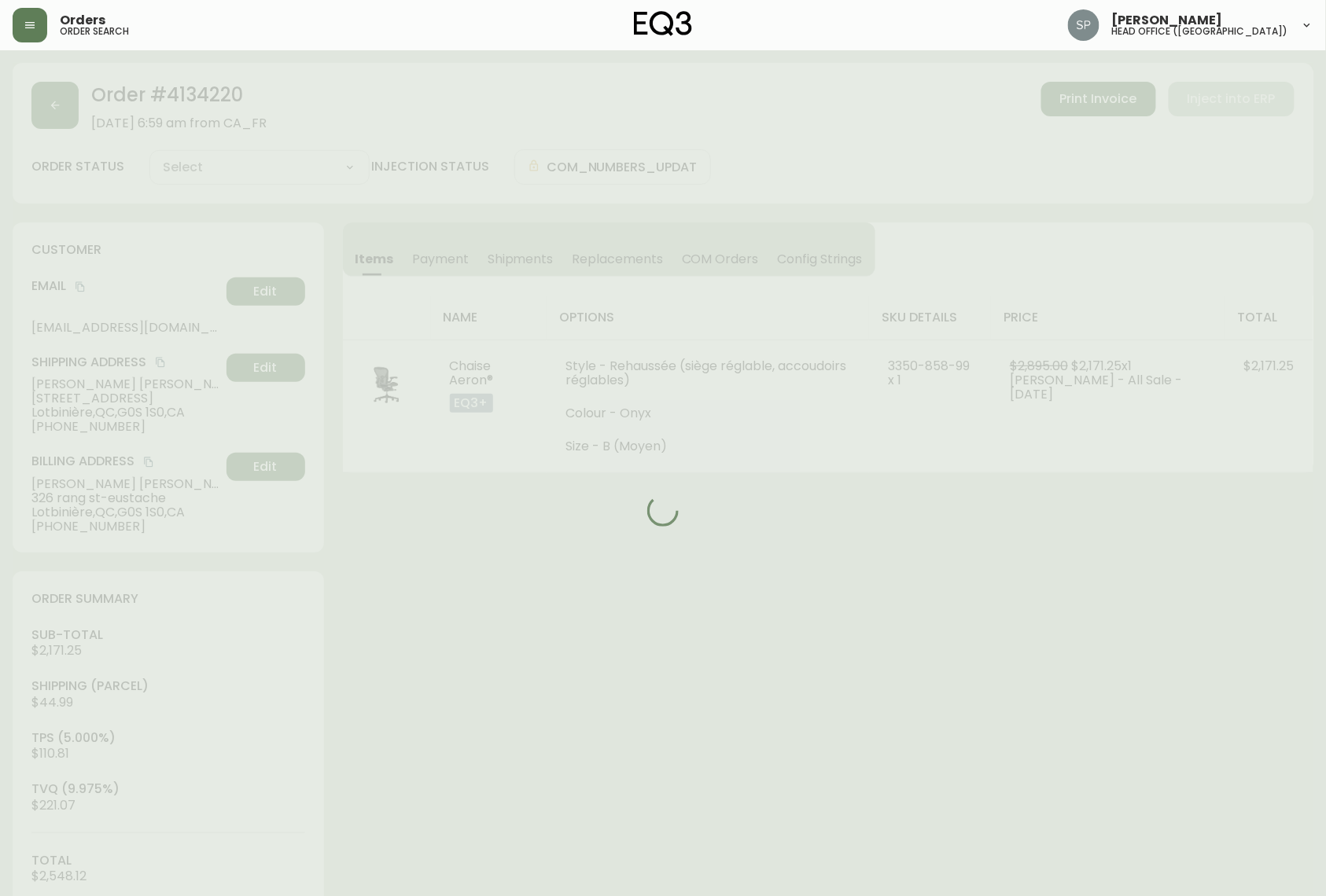
type input "Fully Shipped"
select select "FULLY_SHIPPED"
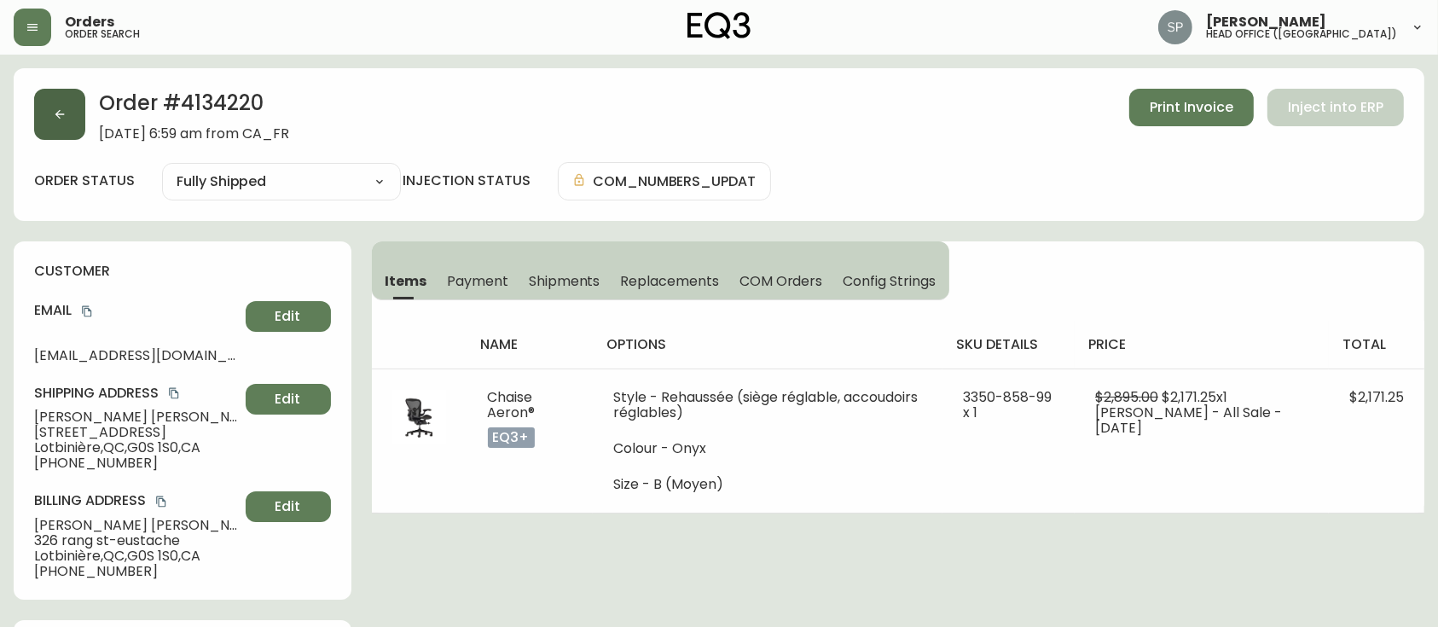
click at [61, 101] on button "button" at bounding box center [59, 114] width 51 height 51
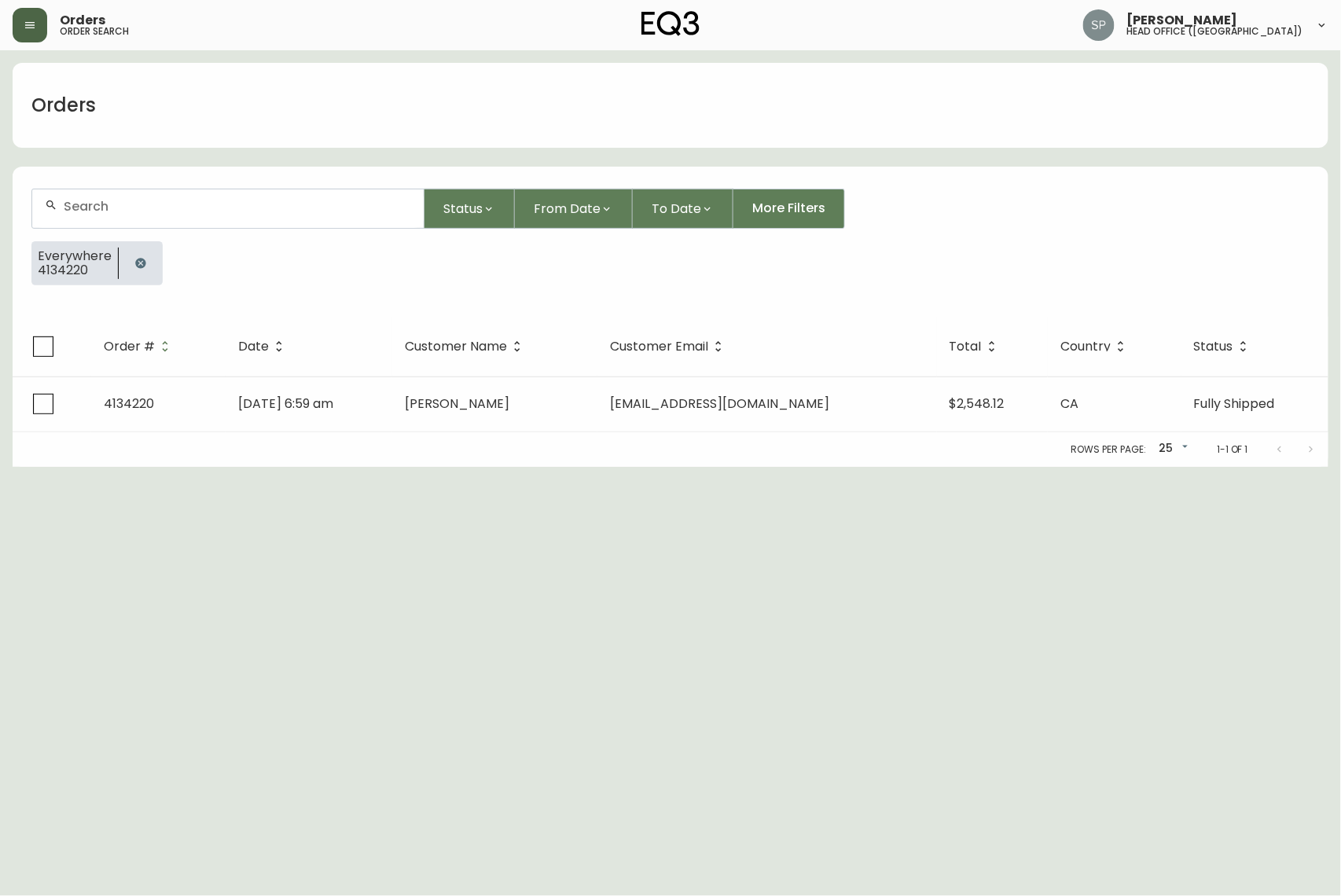
click at [32, 27] on icon "button" at bounding box center [29, 25] width 9 height 6
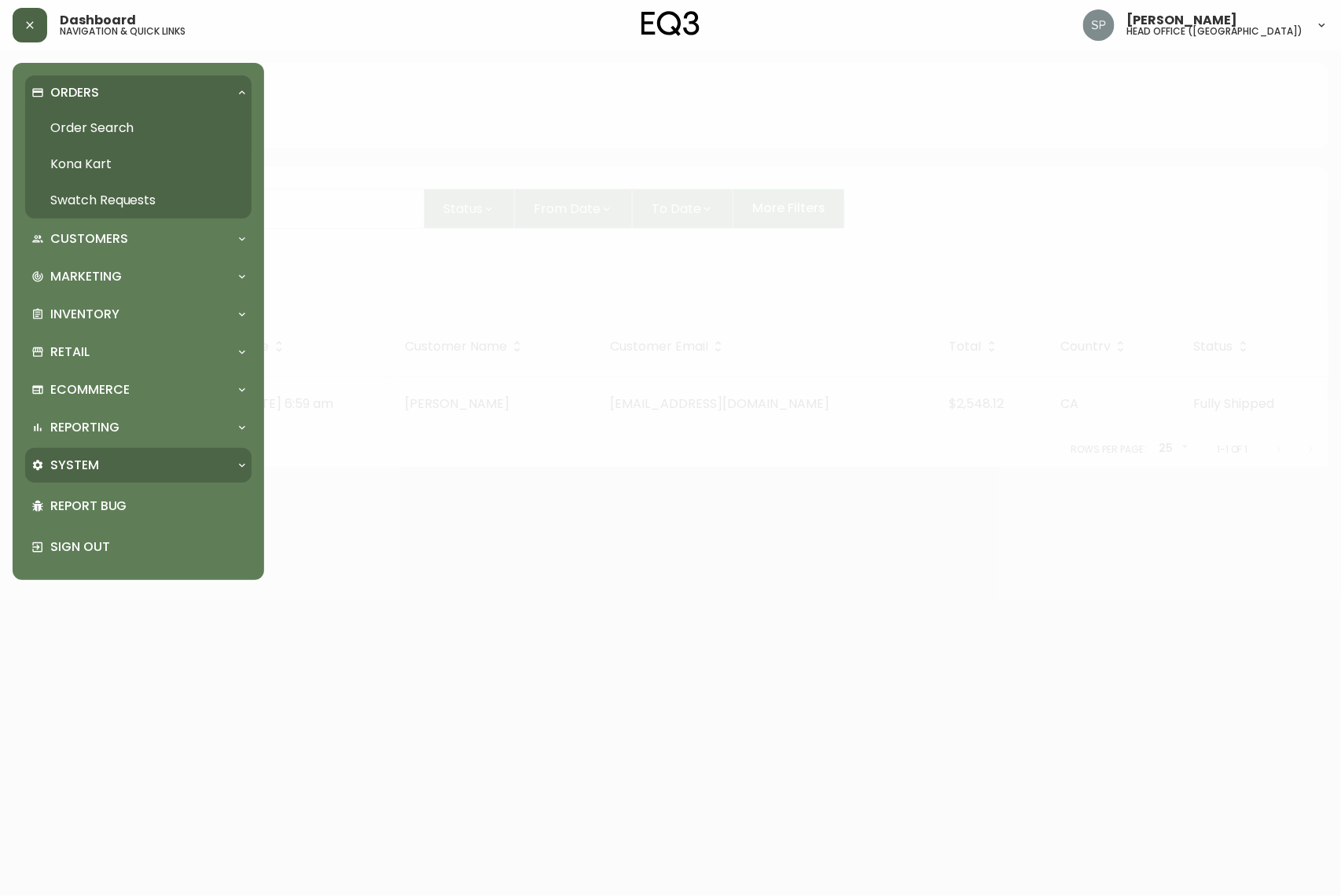
click at [107, 456] on div "System" at bounding box center [130, 465] width 198 height 18
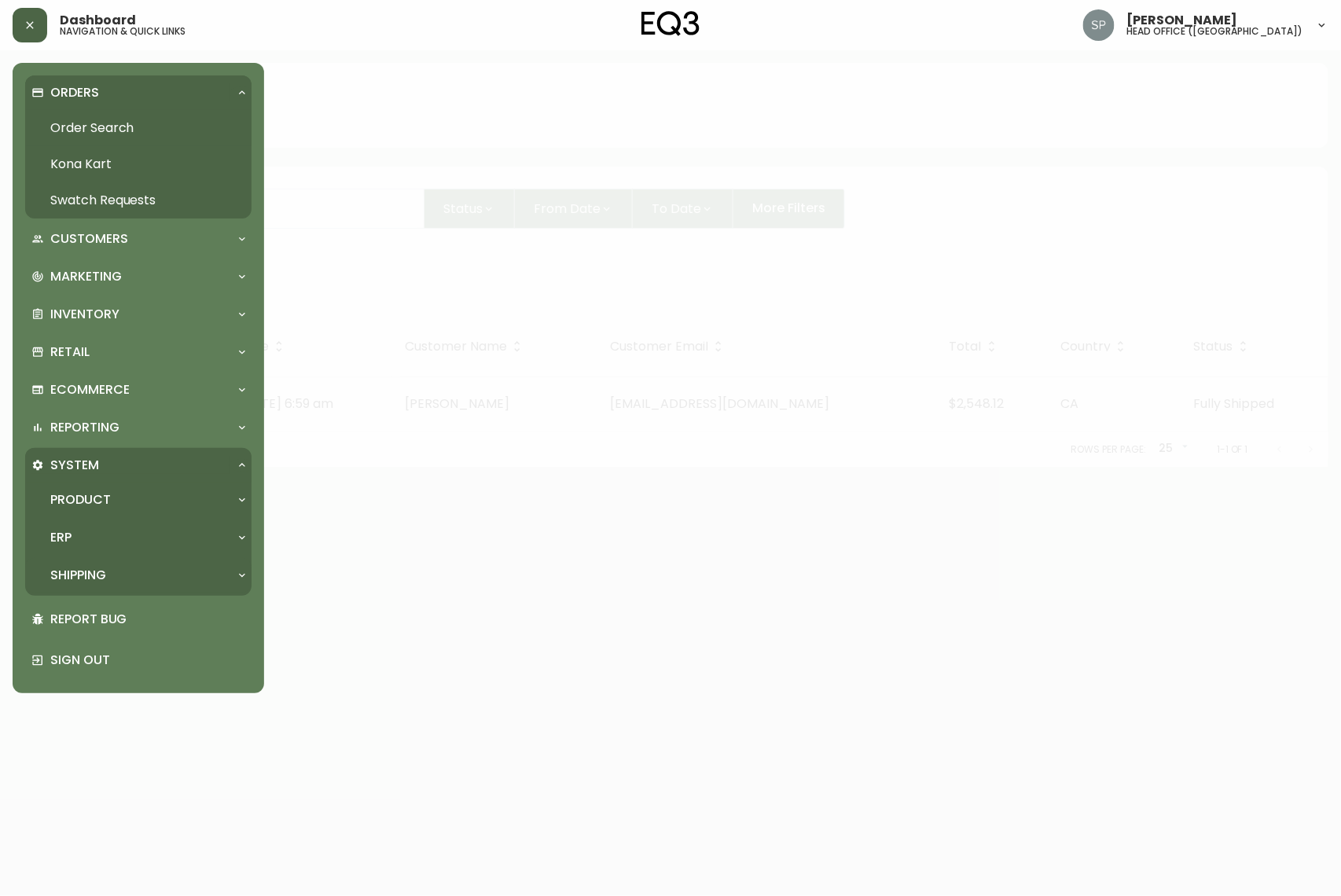
click at [98, 570] on p "Shipping" at bounding box center [78, 575] width 56 height 18
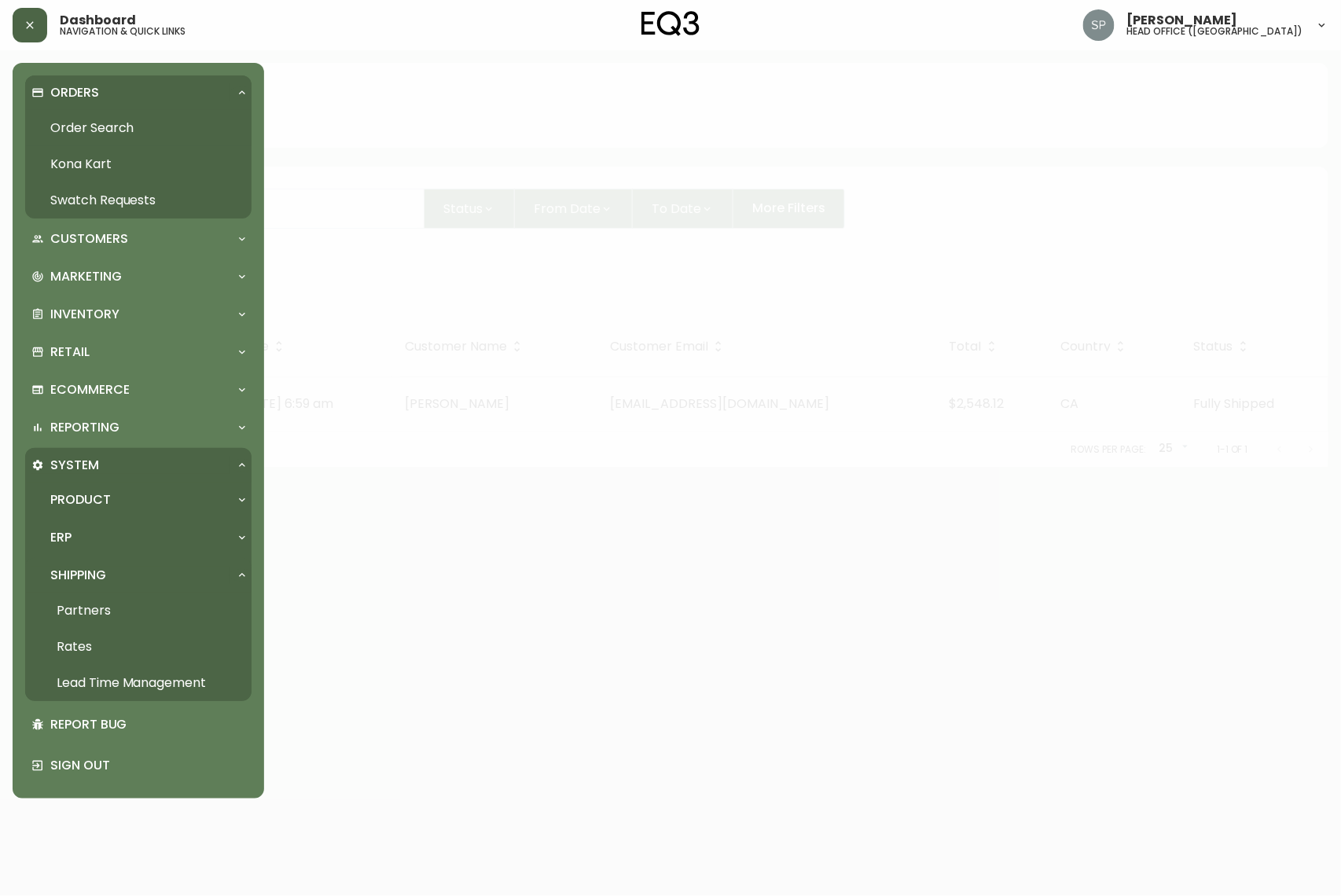
click at [102, 577] on link "Rates" at bounding box center [138, 646] width 227 height 36
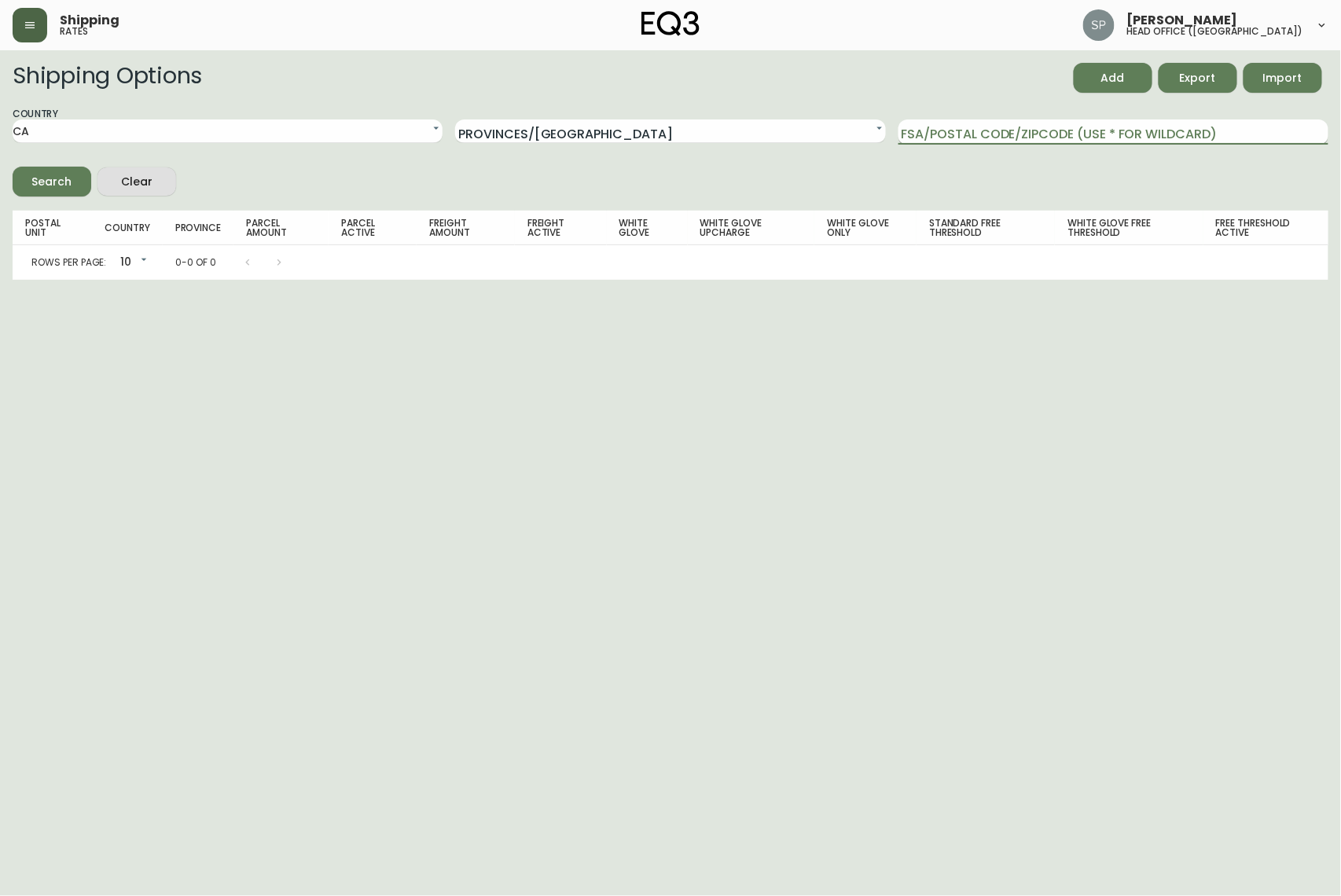
click at [997, 134] on input "FSA/Postal Code/Zipcode (use * for wildcard)" at bounding box center [1113, 132] width 429 height 25
paste input "DSO11"
type input "D"
type input "N0N"
click at [13, 167] on button "Search" at bounding box center [52, 182] width 78 height 29
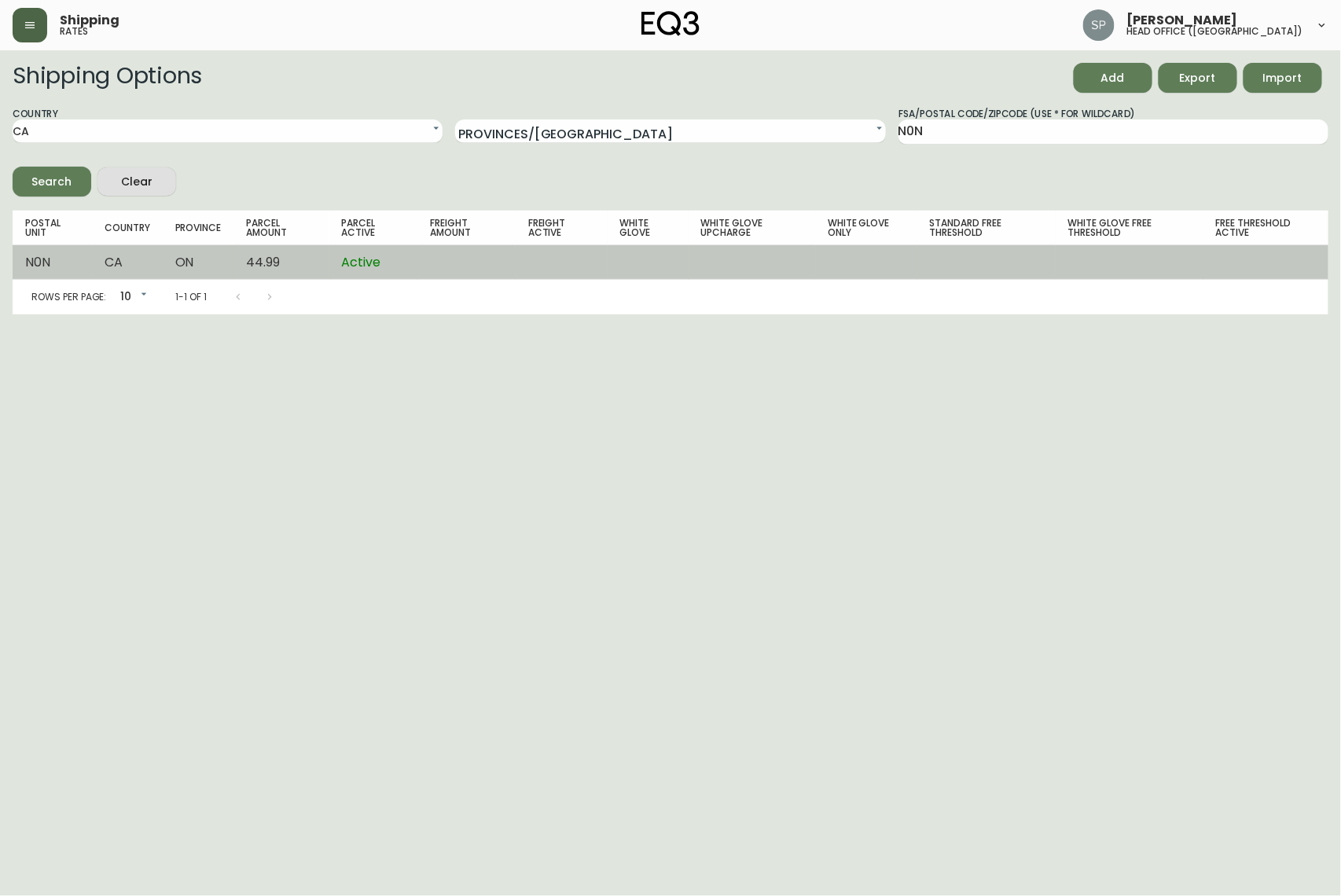
click at [158, 271] on td "CA" at bounding box center [127, 263] width 71 height 35
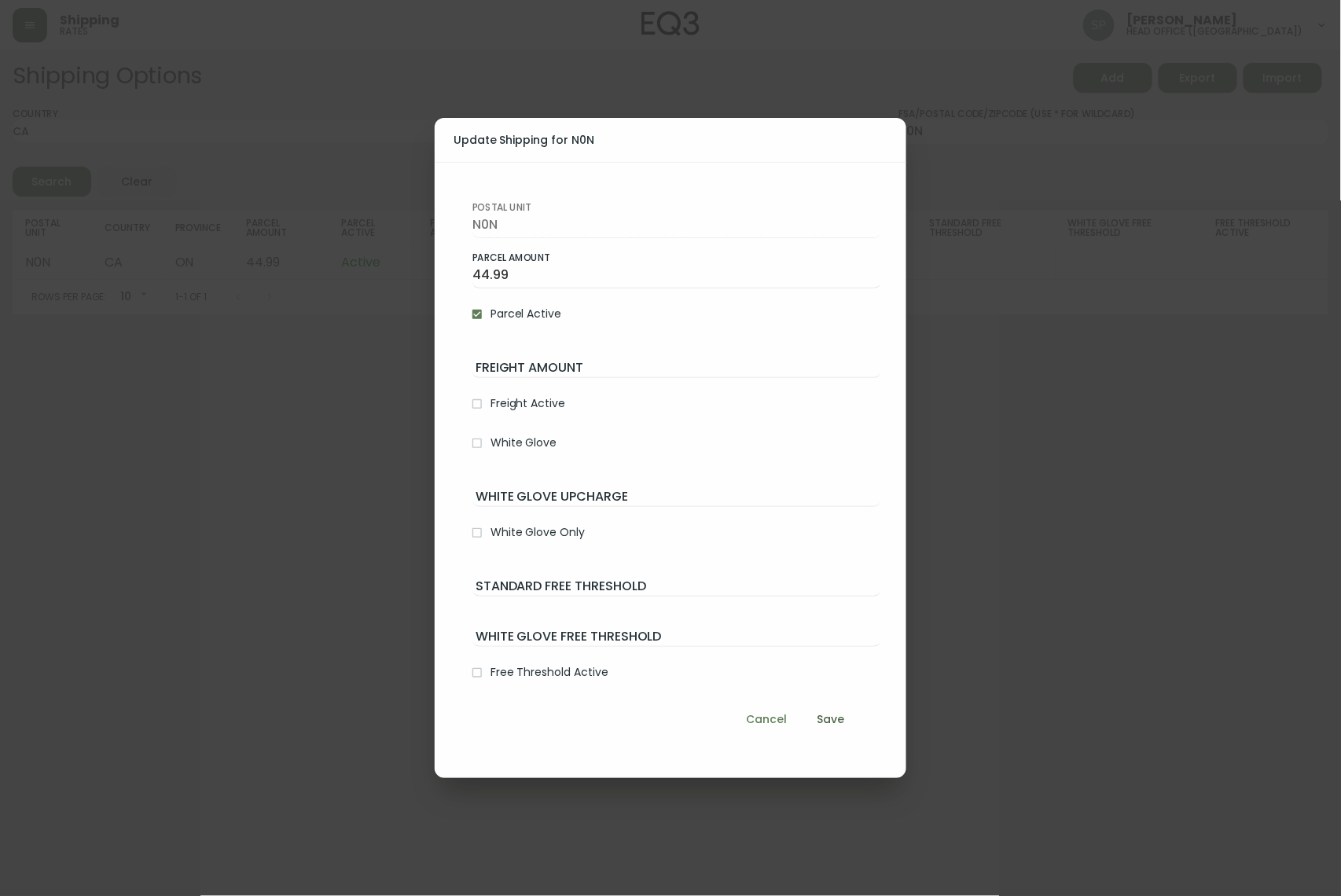
click at [523, 404] on span "Freight Active" at bounding box center [527, 404] width 75 height 17
click at [490, 404] on input "Freight Active" at bounding box center [476, 404] width 27 height 27
checkbox input "true"
click at [514, 441] on span "White Glove" at bounding box center [523, 443] width 66 height 17
click at [490, 441] on input "White Glove" at bounding box center [476, 442] width 27 height 27
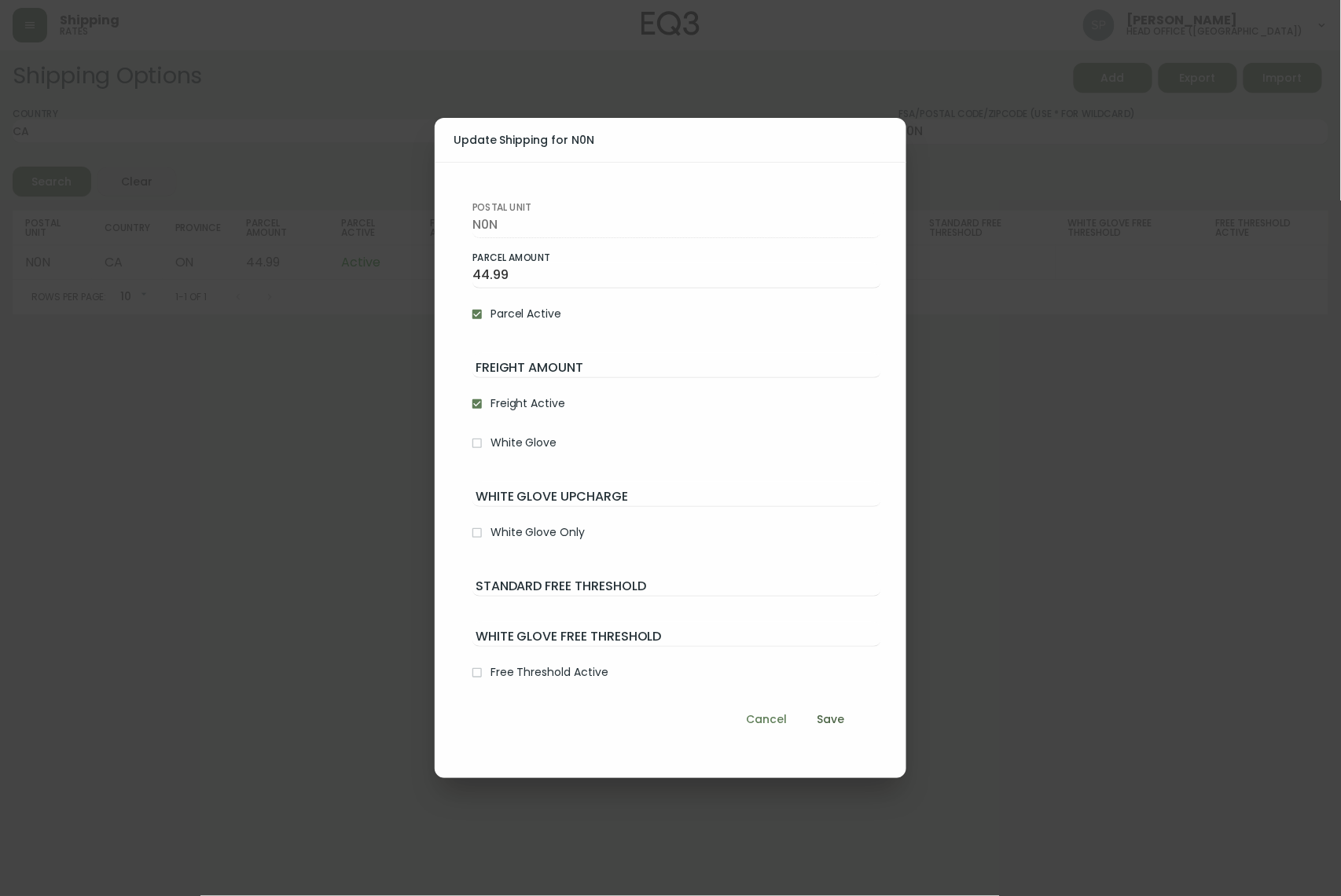
checkbox input "true"
click at [530, 370] on input "Freight Amount" at bounding box center [676, 365] width 408 height 25
type input "349"
click at [538, 497] on input "White Glove Upcharge" at bounding box center [676, 494] width 408 height 25
type input "100"
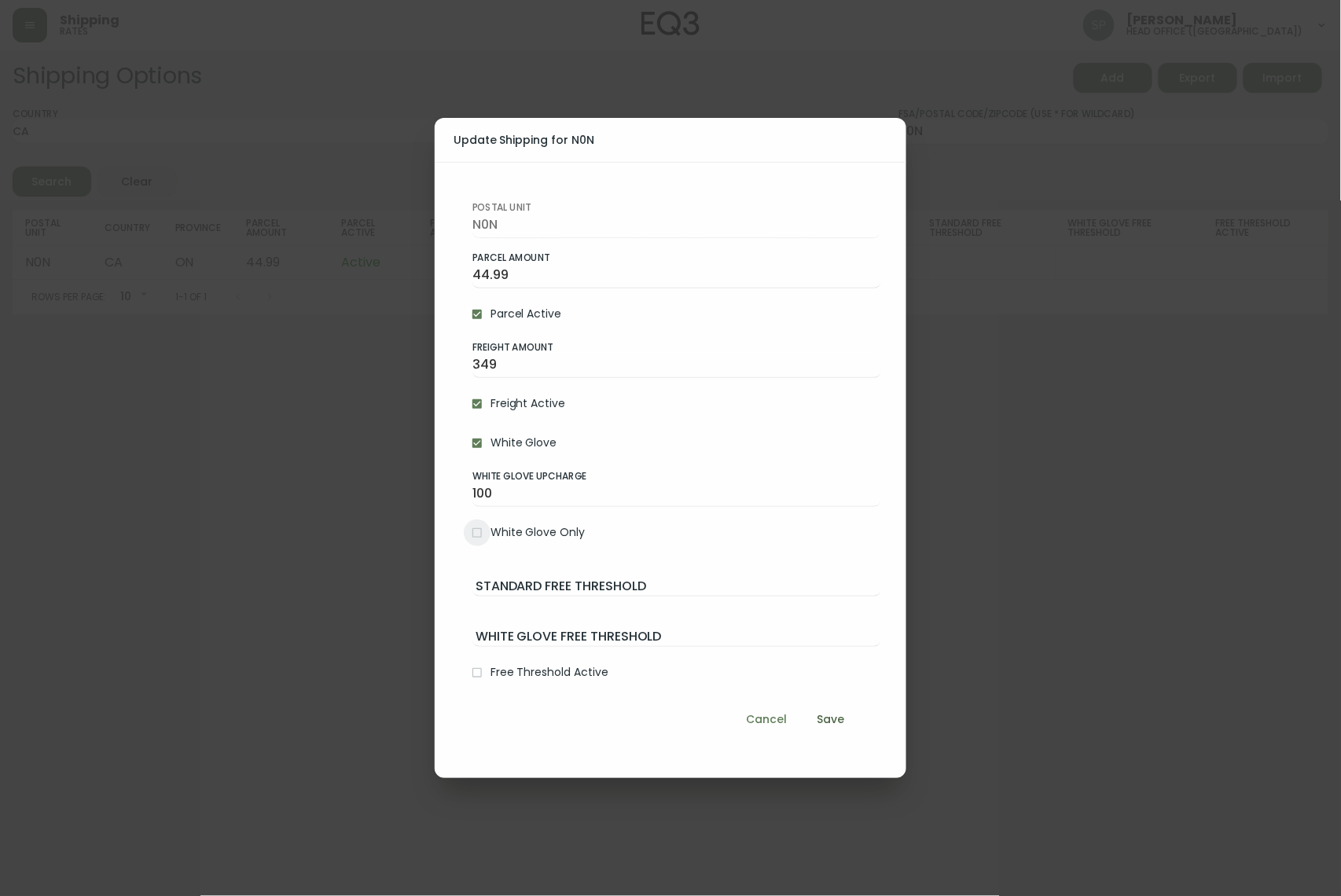
click at [837, 577] on span "Save" at bounding box center [830, 719] width 38 height 19
